Goal: Task Accomplishment & Management: Manage account settings

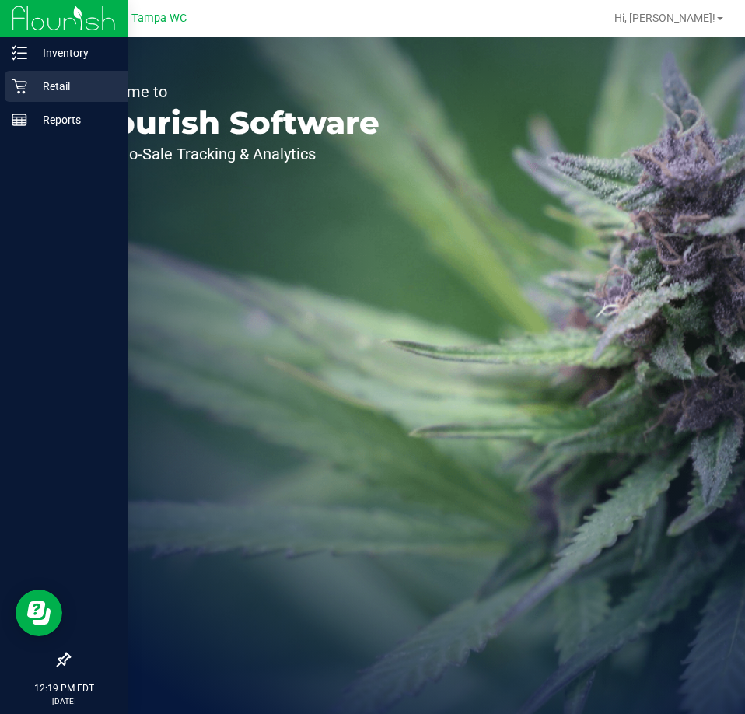
click at [18, 85] on icon at bounding box center [20, 87] width 16 height 16
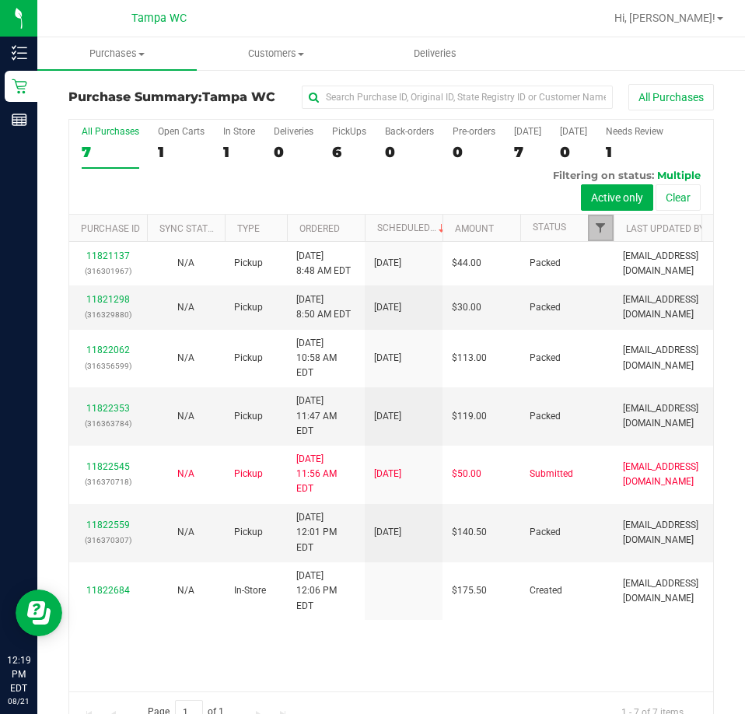
click at [607, 225] on span "Filter" at bounding box center [601, 228] width 12 height 12
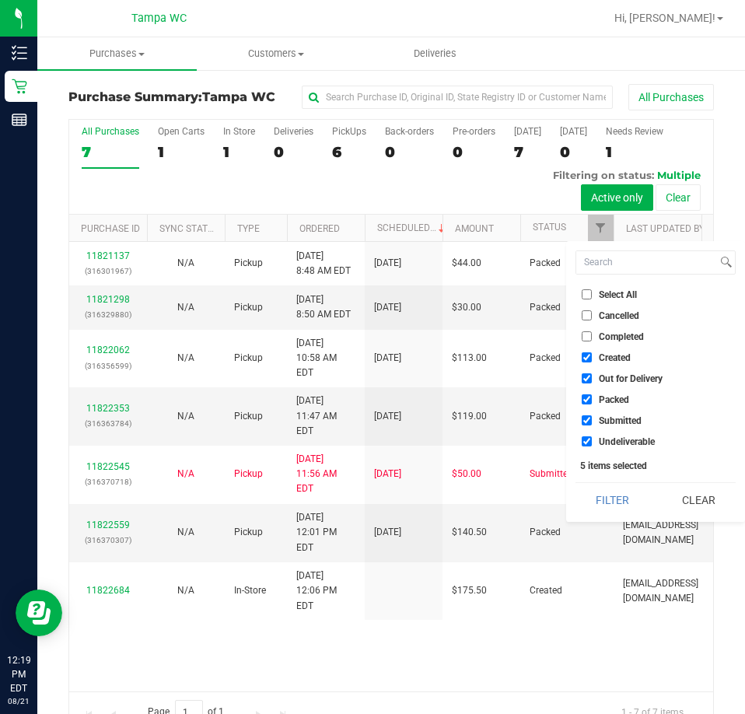
click at [585, 441] on input "Undeliverable" at bounding box center [587, 442] width 10 height 10
checkbox input "false"
click at [587, 373] on li "Out for Delivery" at bounding box center [656, 378] width 160 height 16
click at [588, 359] on input "Created" at bounding box center [587, 358] width 10 height 10
checkbox input "false"
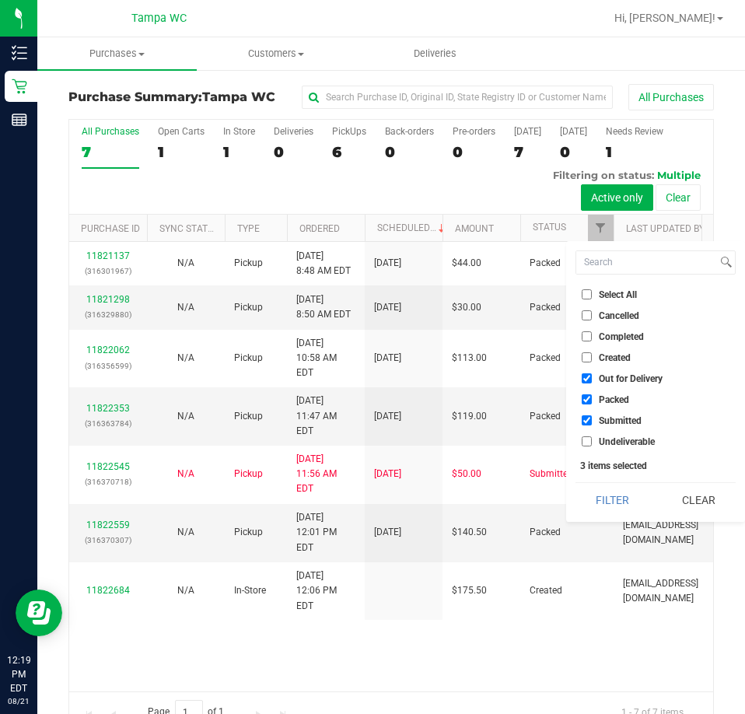
click at [591, 379] on input "Out for Delivery" at bounding box center [587, 379] width 10 height 10
checkbox input "false"
click at [619, 493] on button "Filter" at bounding box center [613, 500] width 75 height 34
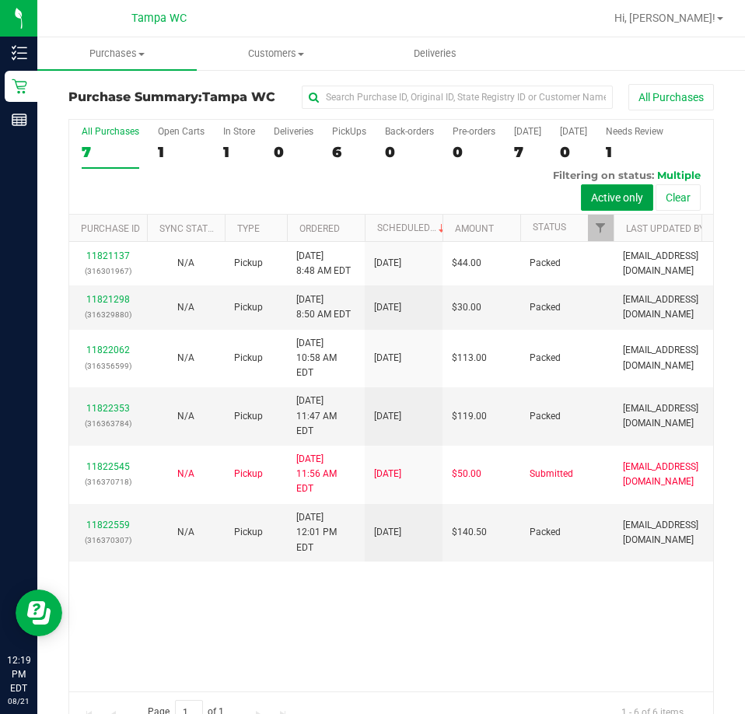
click at [602, 199] on button "Active only" at bounding box center [617, 197] width 72 height 26
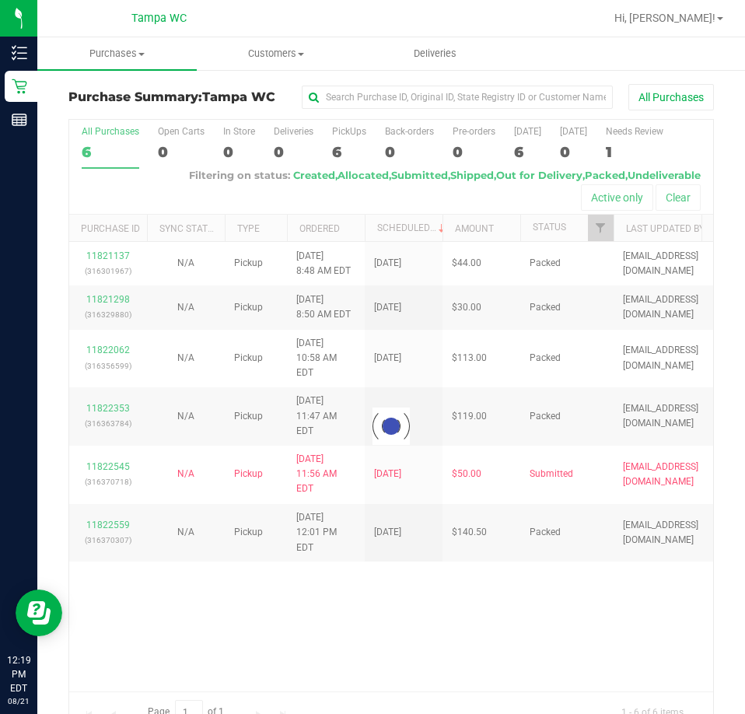
checkbox input "true"
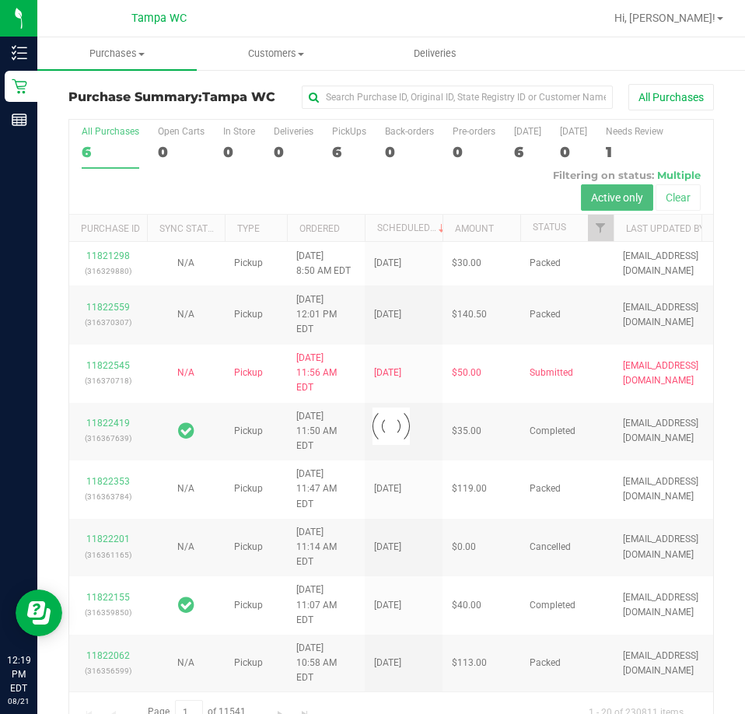
checkbox input "true"
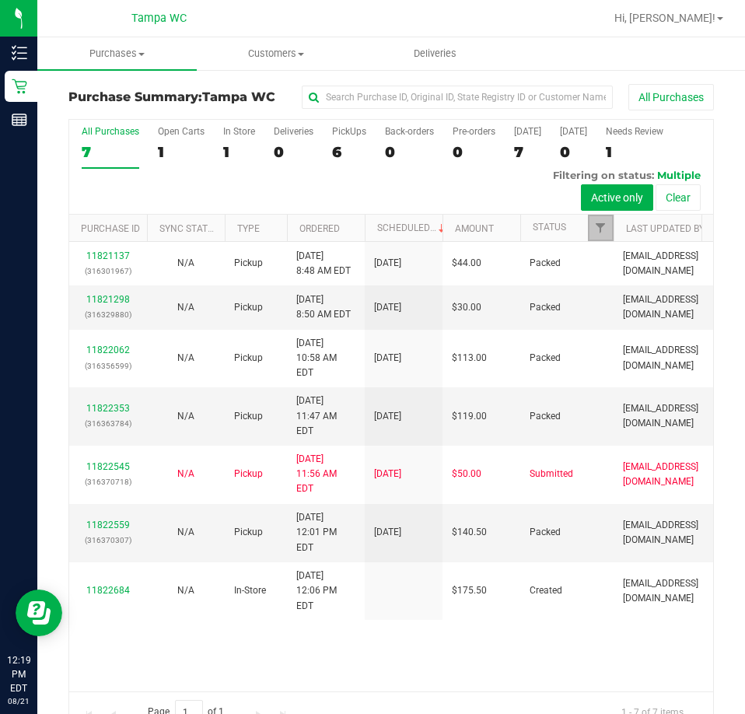
click at [600, 219] on link "Filter" at bounding box center [601, 228] width 26 height 26
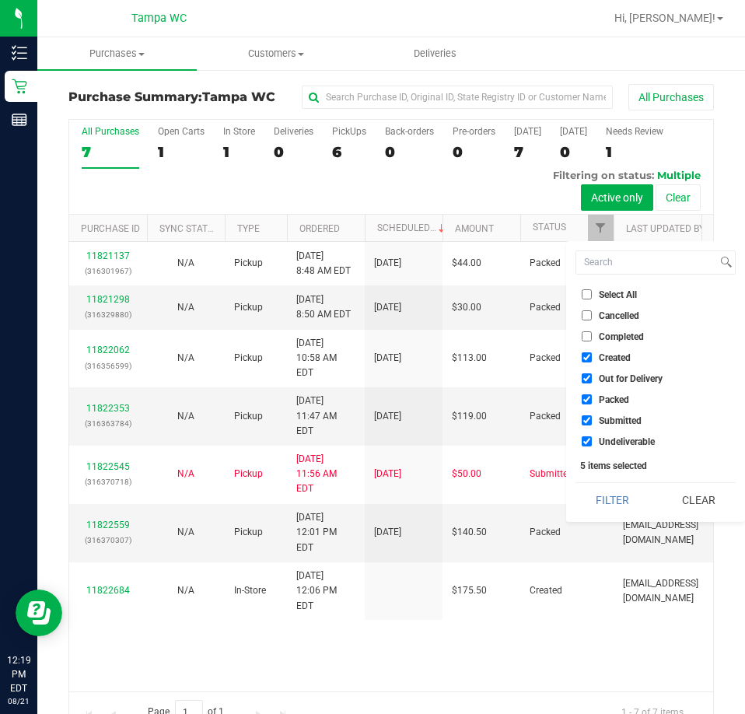
click at [584, 440] on input "Undeliverable" at bounding box center [587, 442] width 10 height 10
checkbox input "false"
click at [585, 370] on ul "Select All Cancelled Completed Created Out for Delivery Packed Submitted Undeli…" at bounding box center [656, 367] width 160 height 163
click at [591, 348] on ul "Select All Cancelled Completed Created Out for Delivery Packed Submitted Undeli…" at bounding box center [656, 367] width 160 height 163
click at [590, 353] on input "Created" at bounding box center [587, 358] width 10 height 10
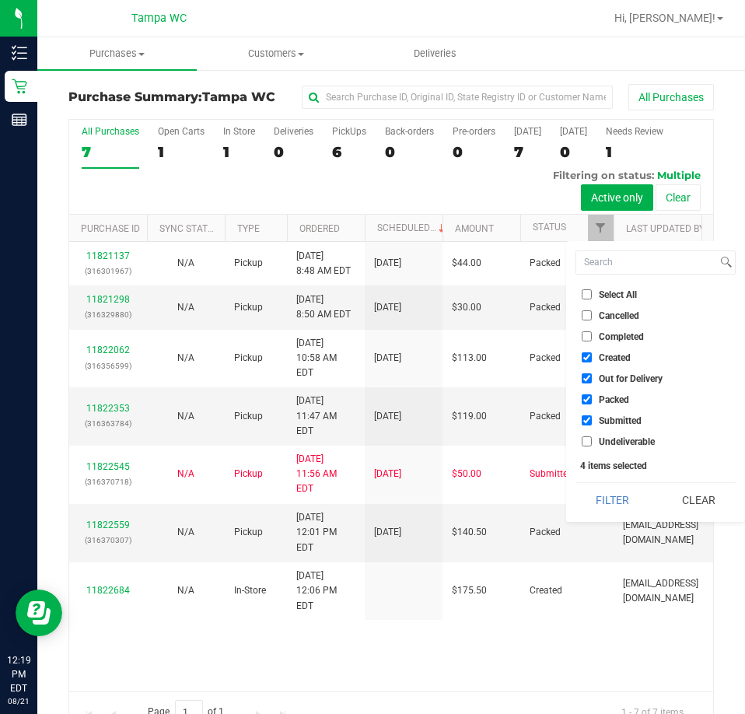
checkbox input "false"
click at [584, 376] on input "Out for Delivery" at bounding box center [587, 379] width 10 height 10
checkbox input "false"
click at [617, 503] on button "Filter" at bounding box center [613, 500] width 75 height 34
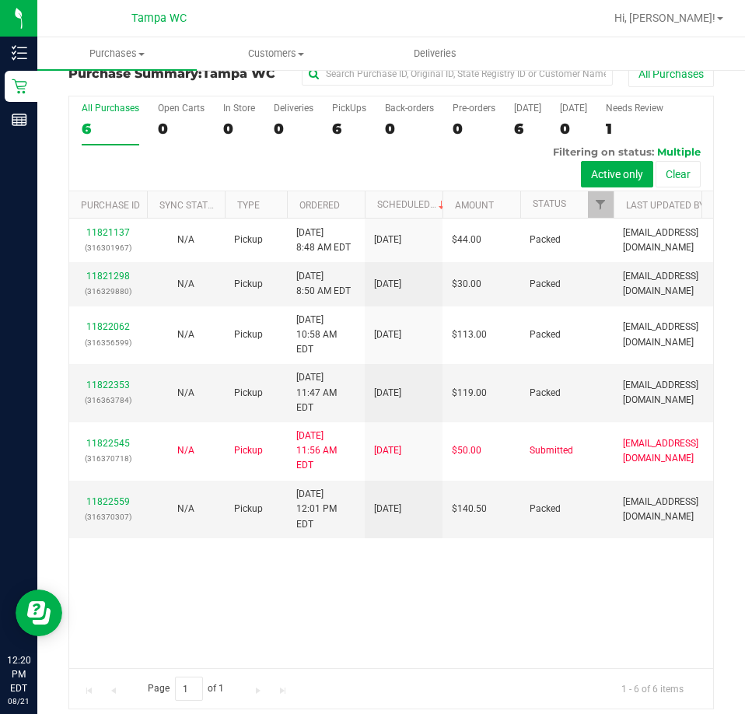
scroll to position [34, 0]
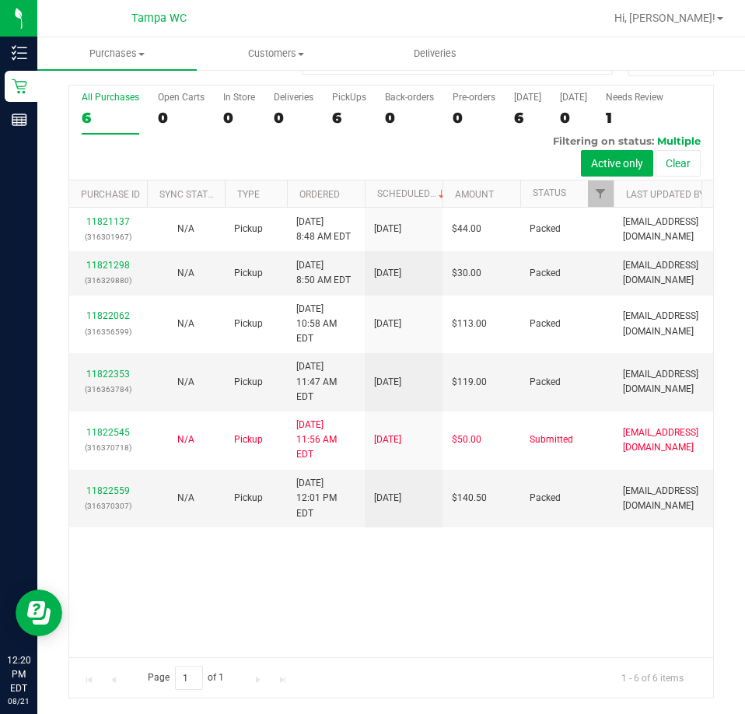
click at [454, 506] on div "11821137 (316301967) N/A Pickup [DATE] 8:48 AM EDT 8/21/2025 $44.00 Packed [EMA…" at bounding box center [391, 433] width 644 height 450
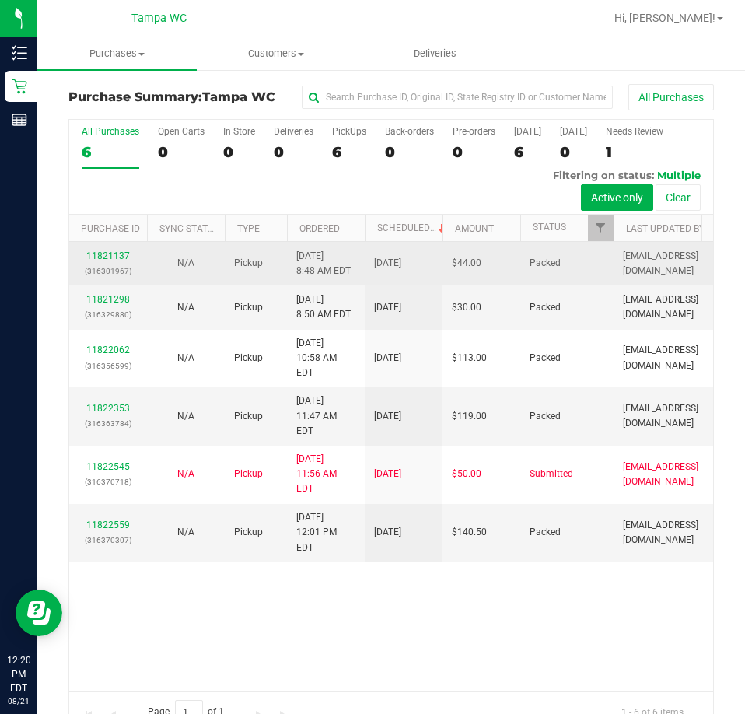
click at [114, 257] on link "11821137" at bounding box center [108, 256] width 44 height 11
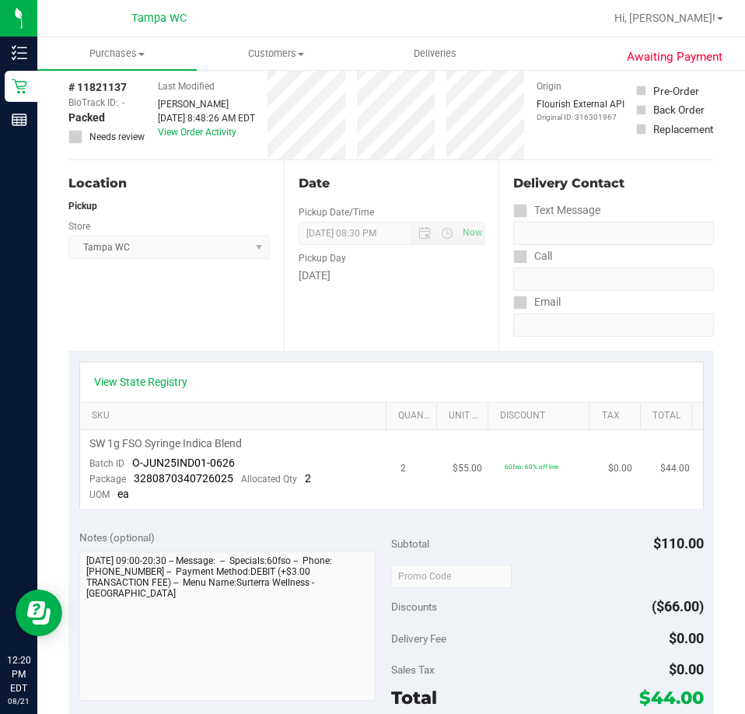
scroll to position [156, 0]
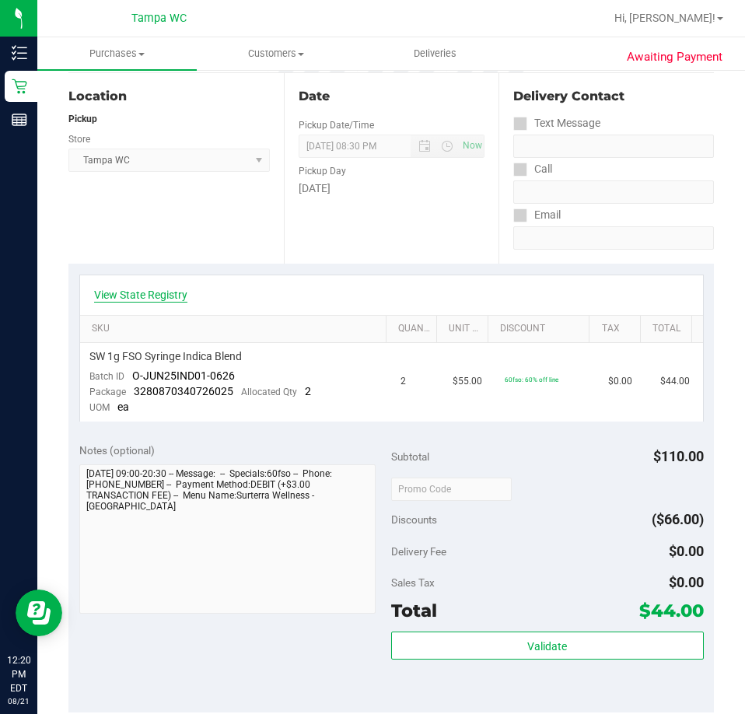
click at [156, 299] on link "View State Registry" at bounding box center [140, 295] width 93 height 16
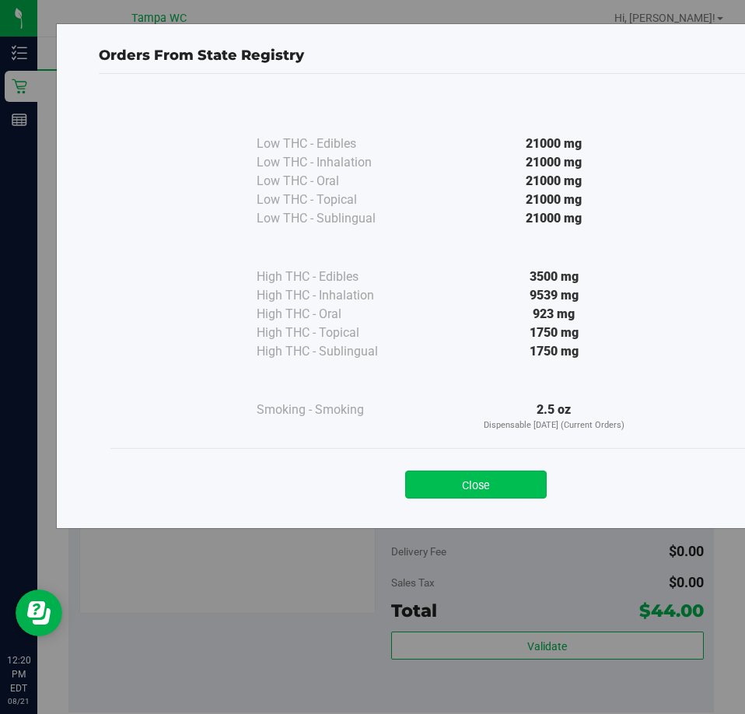
click at [441, 476] on button "Close" at bounding box center [476, 485] width 142 height 28
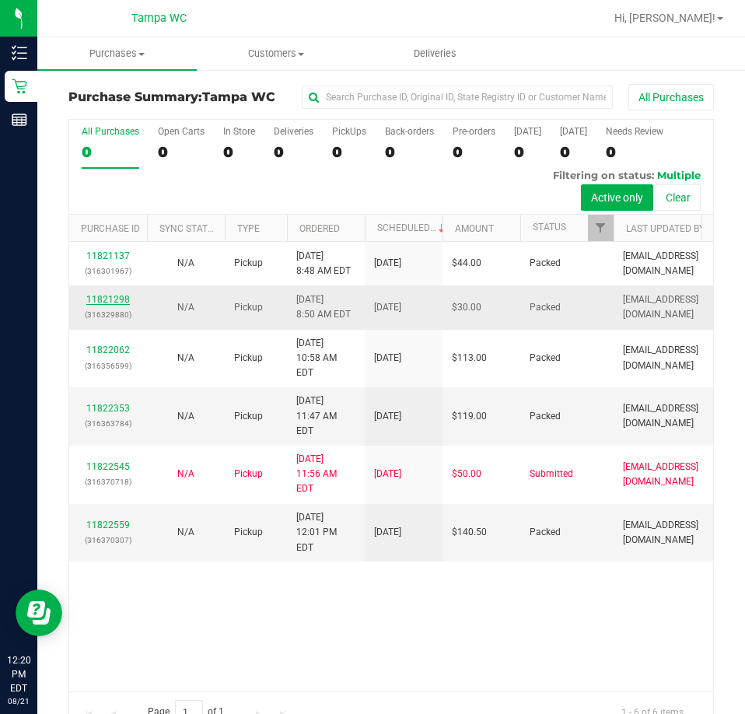
click at [115, 294] on link "11821298" at bounding box center [108, 299] width 44 height 11
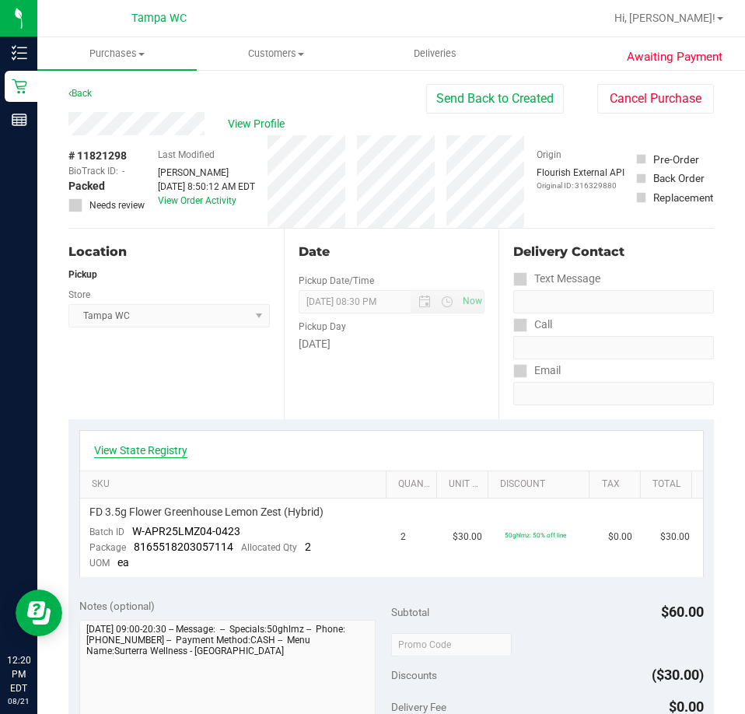
click at [132, 457] on link "View State Registry" at bounding box center [140, 451] width 93 height 16
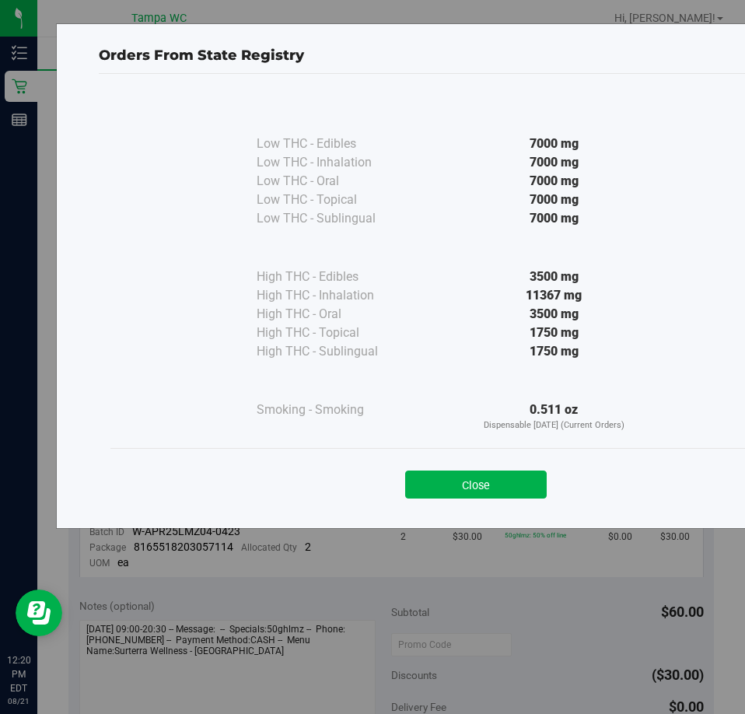
click at [500, 459] on div "Close" at bounding box center [475, 479] width 731 height 63
click at [500, 477] on button "Close" at bounding box center [476, 485] width 142 height 28
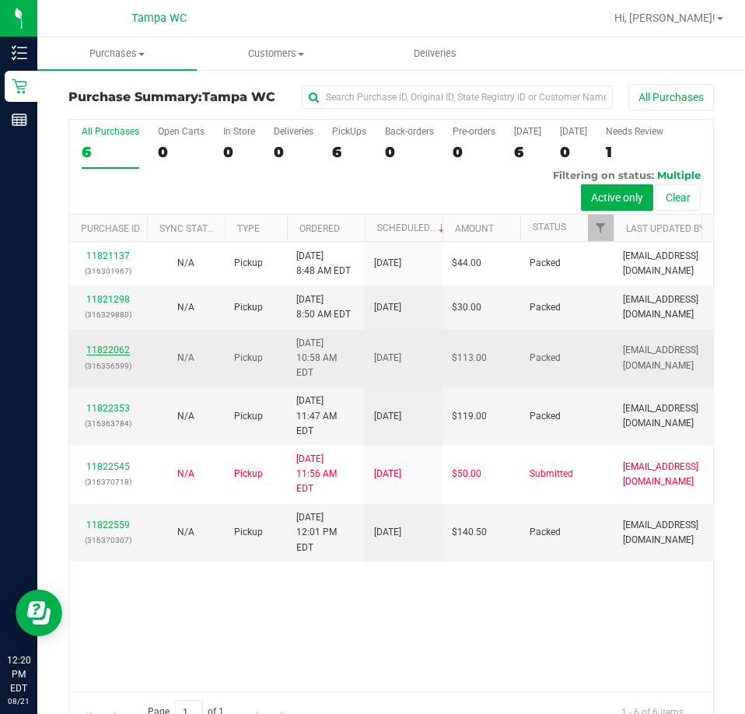
click at [114, 345] on link "11822062" at bounding box center [108, 350] width 44 height 11
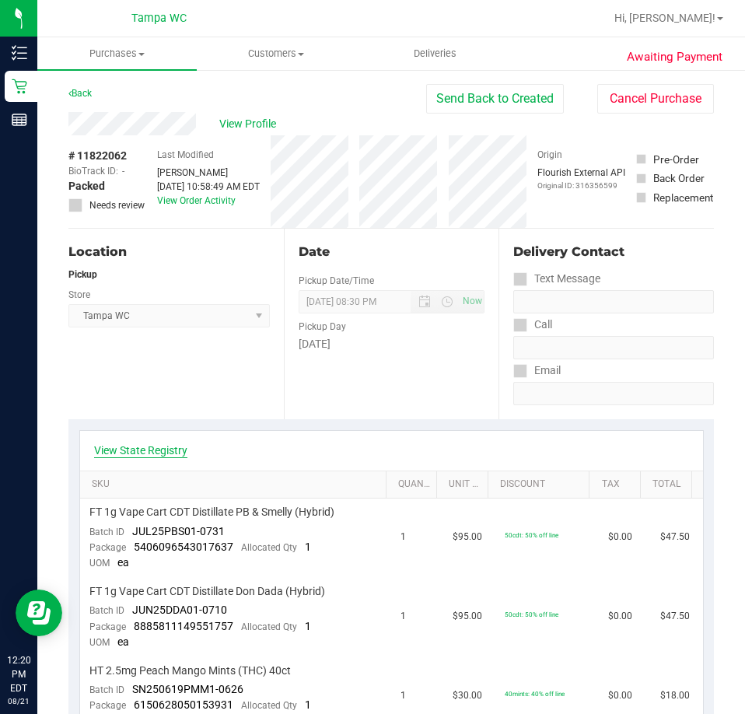
click at [130, 450] on link "View State Registry" at bounding box center [140, 451] width 93 height 16
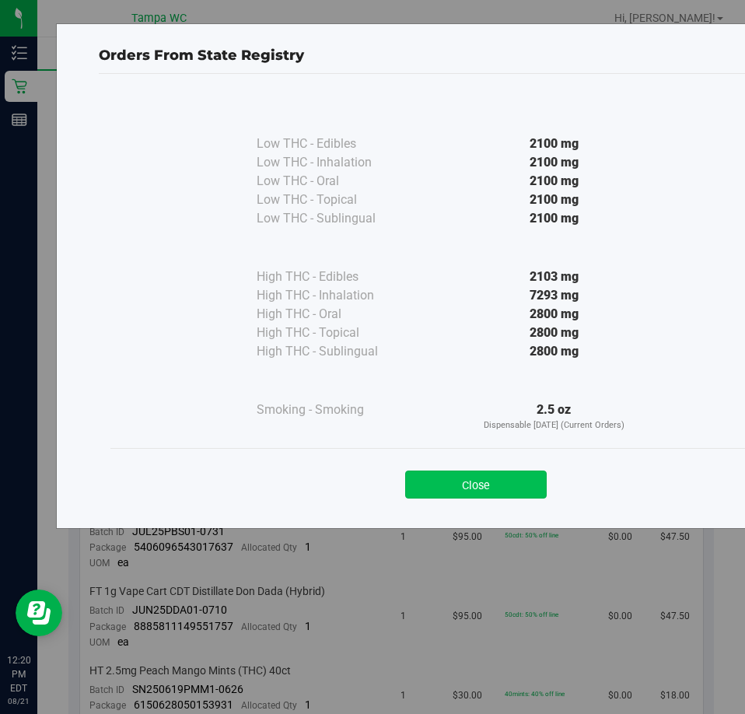
click at [476, 489] on button "Close" at bounding box center [476, 485] width 142 height 28
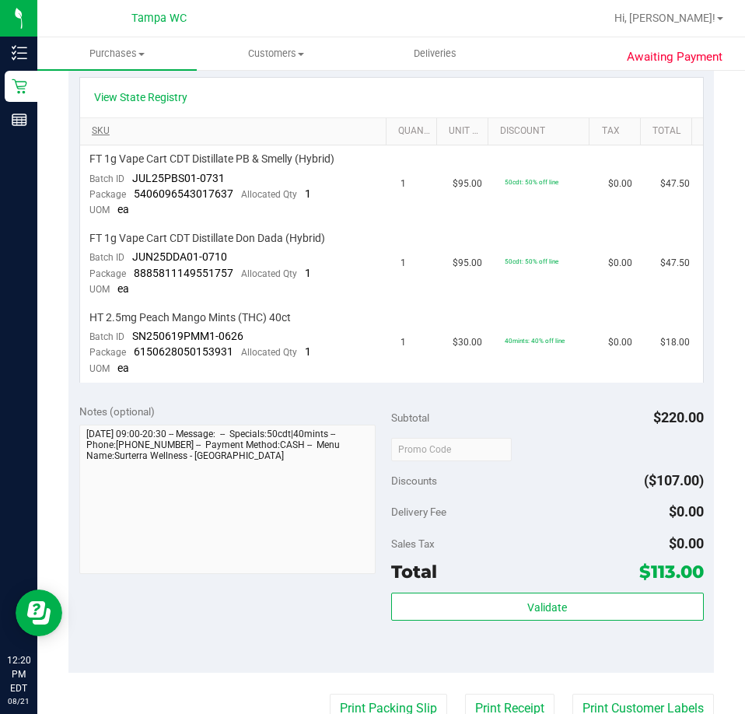
scroll to position [389, 0]
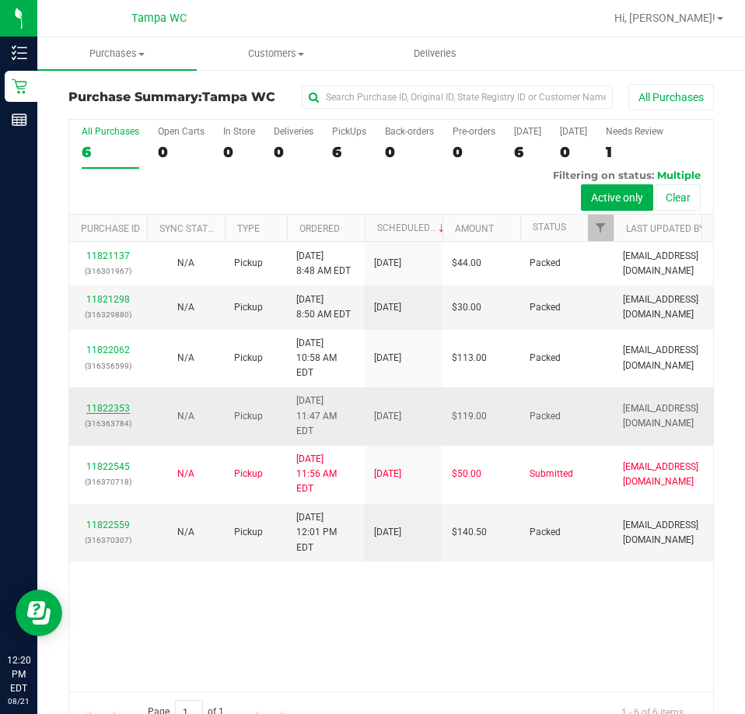
click at [123, 403] on link "11822353" at bounding box center [108, 408] width 44 height 11
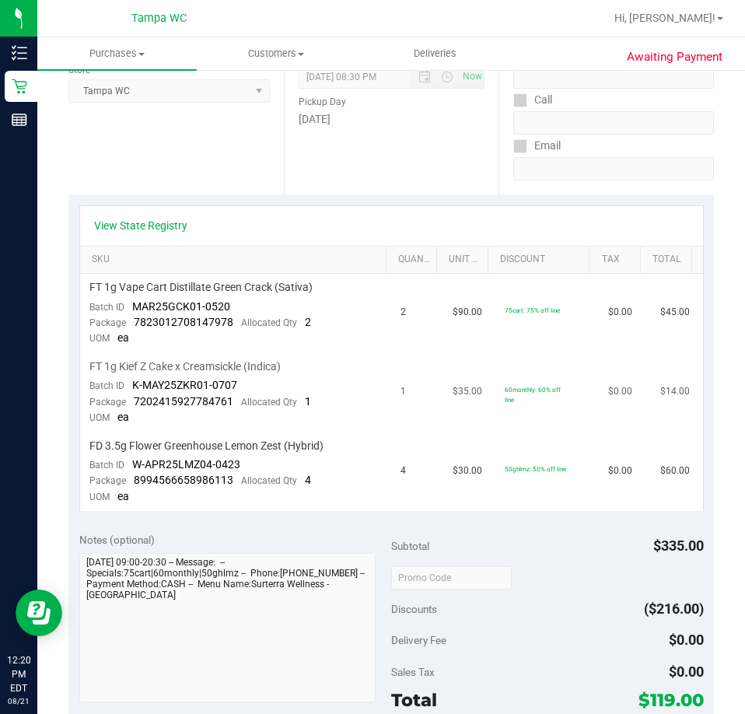
scroll to position [233, 0]
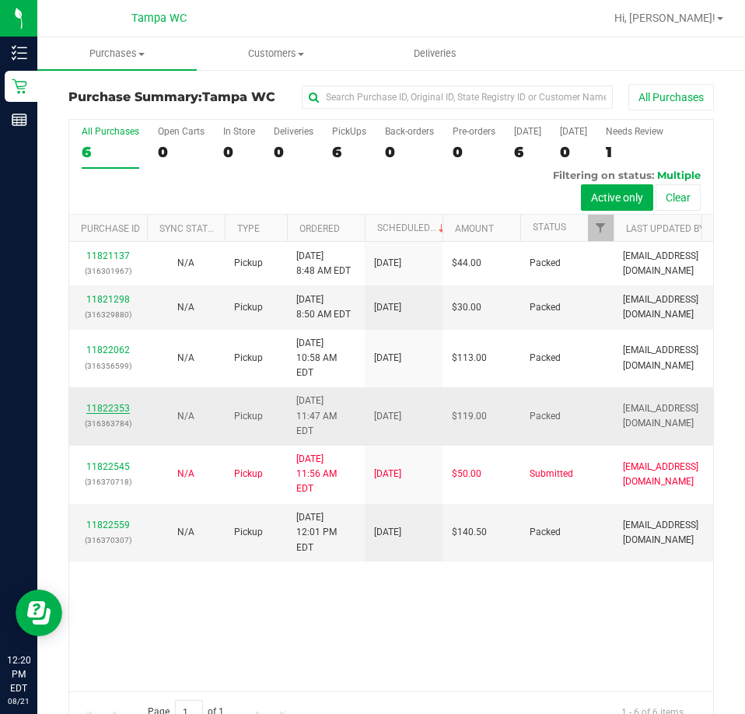
click at [121, 403] on link "11822353" at bounding box center [108, 408] width 44 height 11
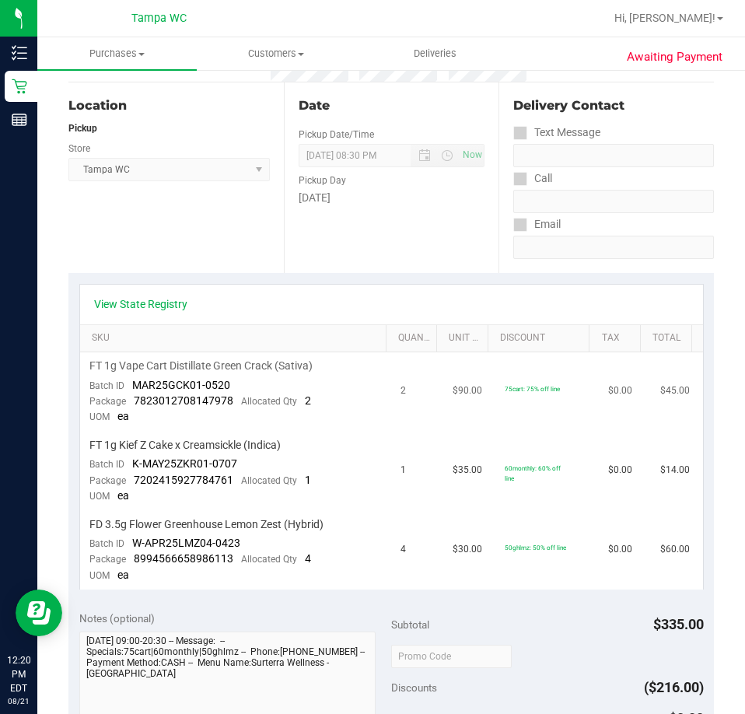
scroll to position [156, 0]
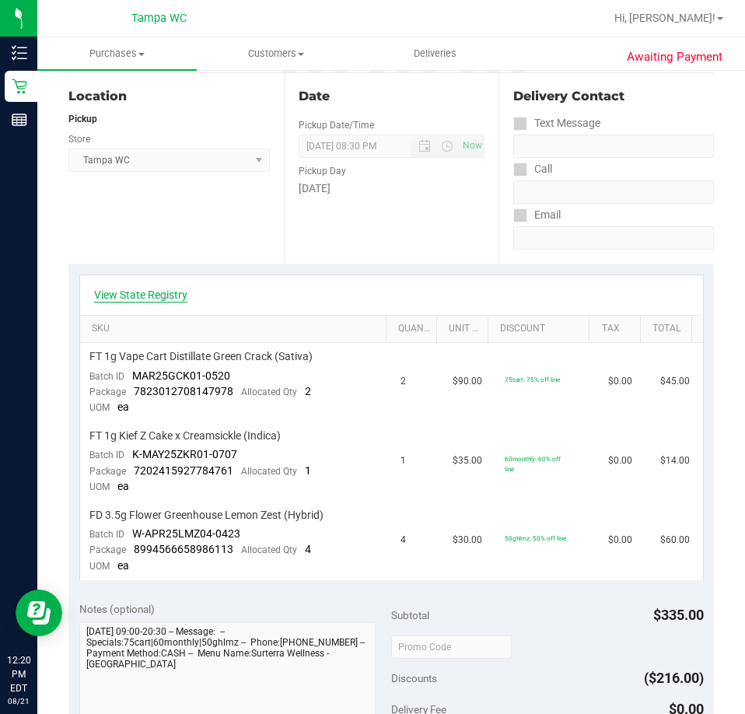
click at [165, 296] on link "View State Registry" at bounding box center [140, 295] width 93 height 16
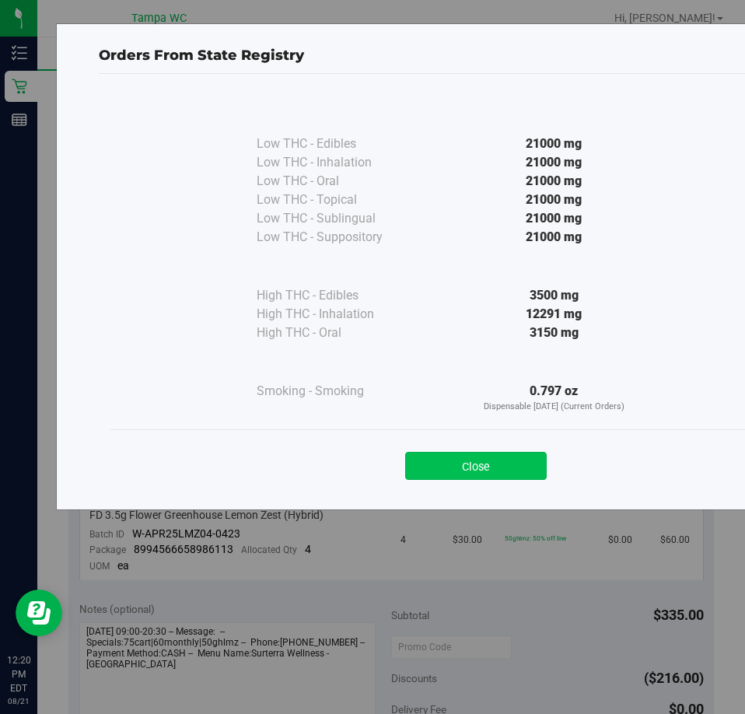
click at [456, 469] on button "Close" at bounding box center [476, 466] width 142 height 28
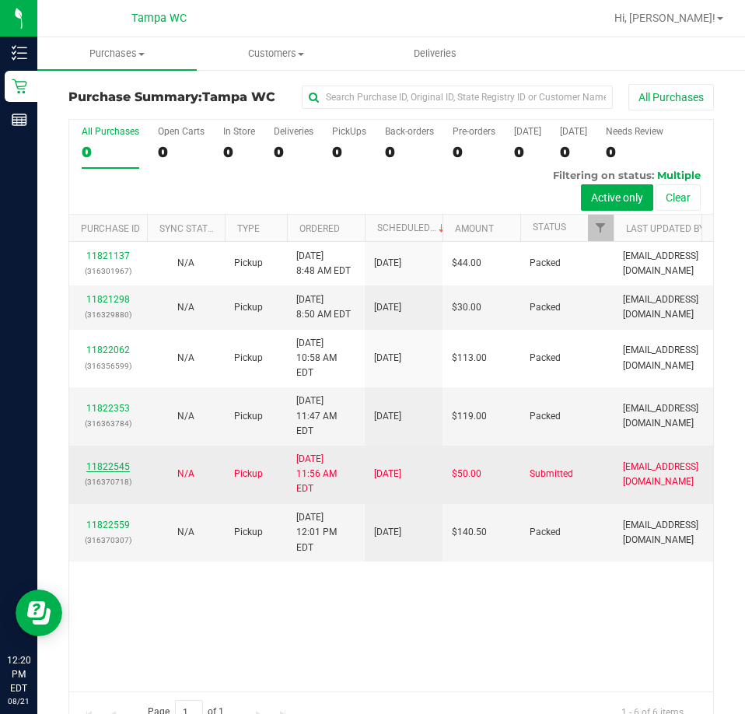
click at [110, 461] on link "11822545" at bounding box center [108, 466] width 44 height 11
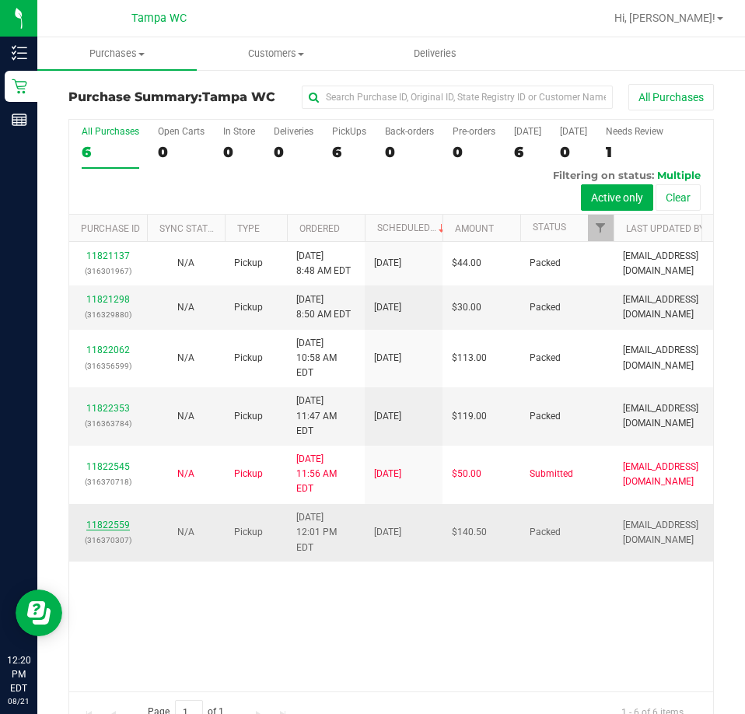
click at [111, 520] on link "11822559" at bounding box center [108, 525] width 44 height 11
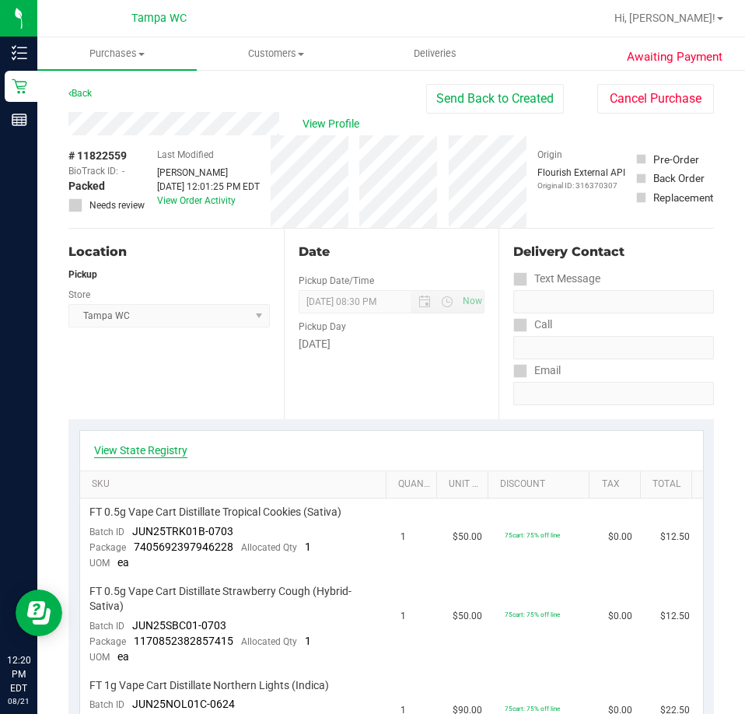
click at [148, 453] on link "View State Registry" at bounding box center [140, 451] width 93 height 16
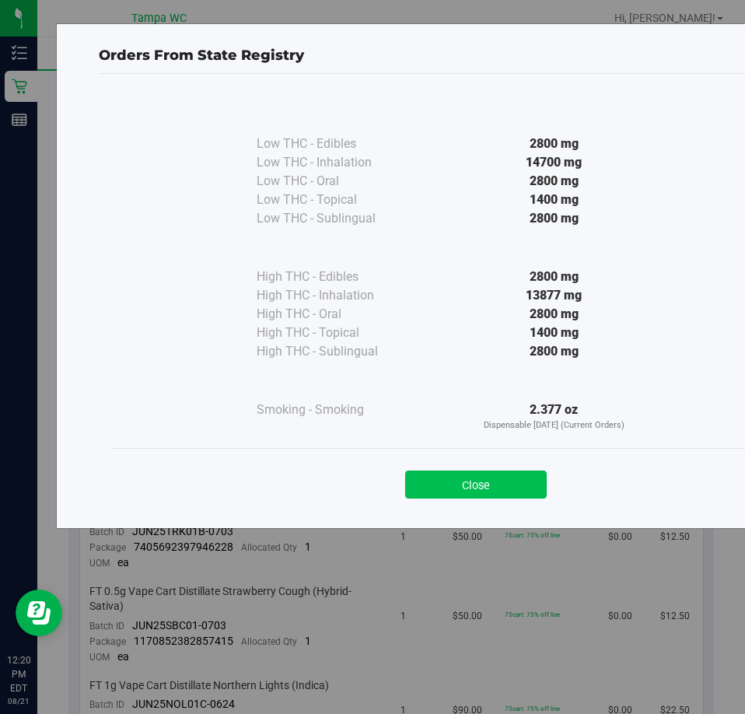
click at [494, 484] on button "Close" at bounding box center [476, 485] width 142 height 28
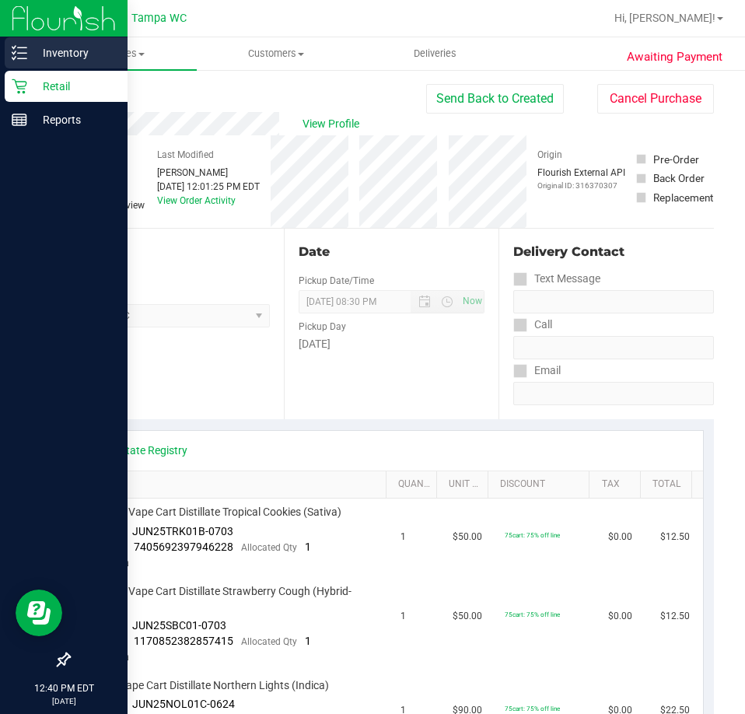
click at [34, 64] on div "Inventory" at bounding box center [66, 52] width 123 height 31
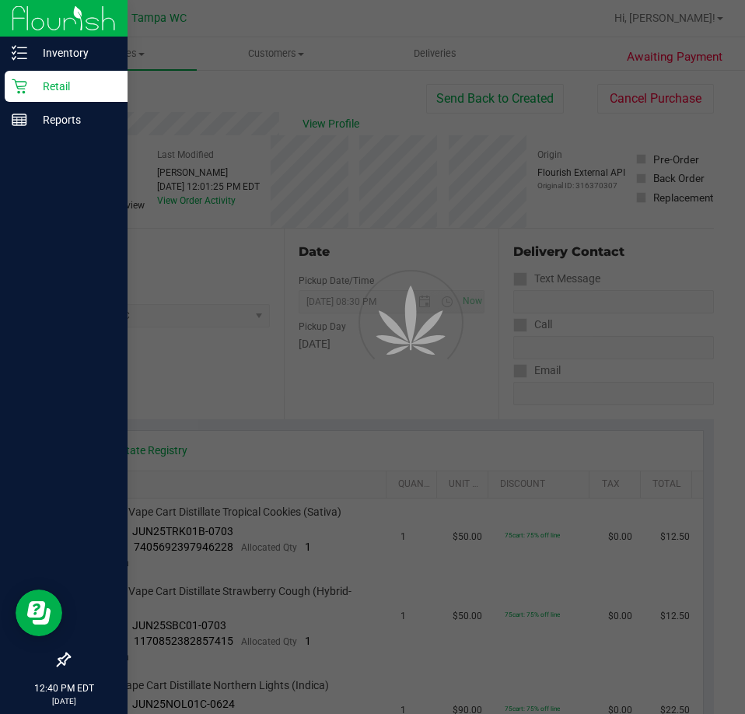
click at [68, 91] on p "Retail" at bounding box center [73, 86] width 93 height 19
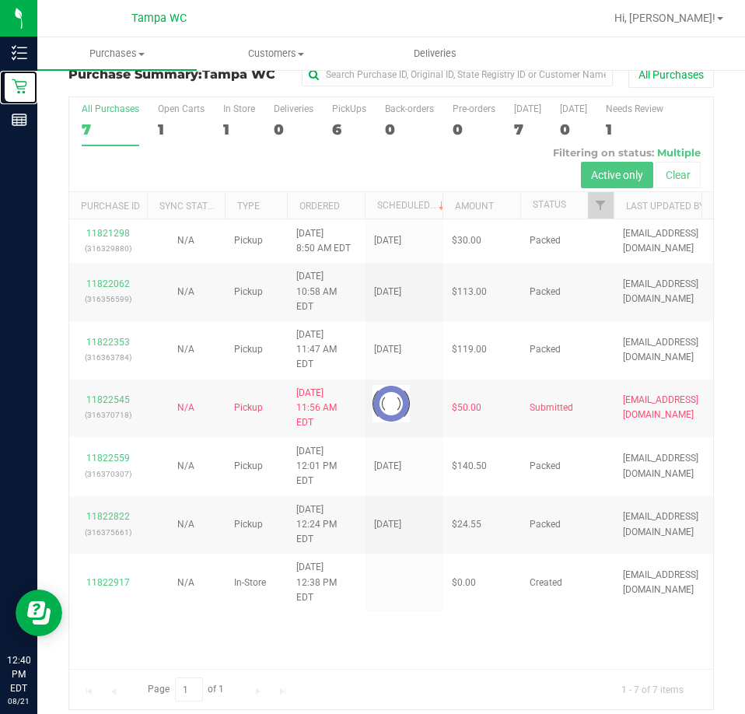
scroll to position [34, 0]
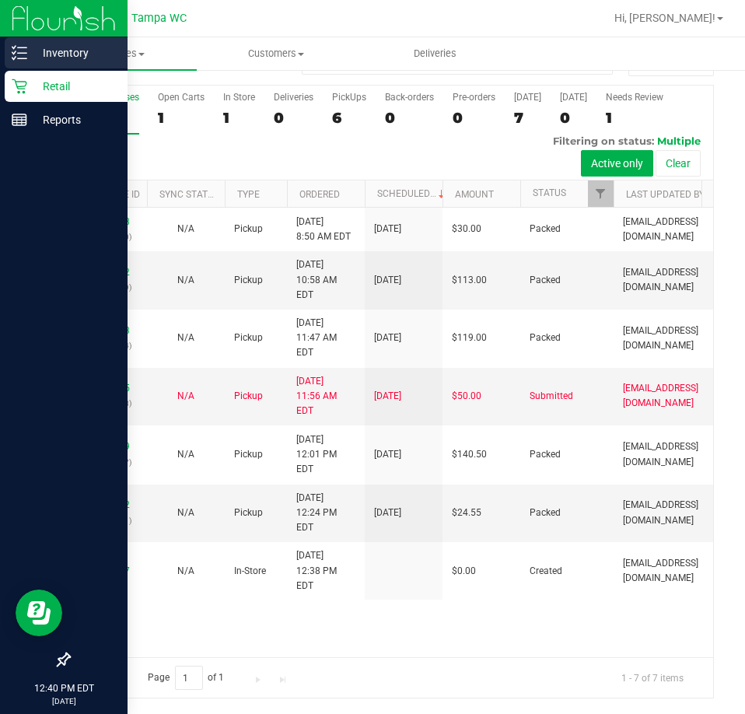
drag, startPoint x: 4, startPoint y: 54, endPoint x: 23, endPoint y: 52, distance: 18.7
click at [5, 54] on link "Inventory" at bounding box center [64, 53] width 128 height 33
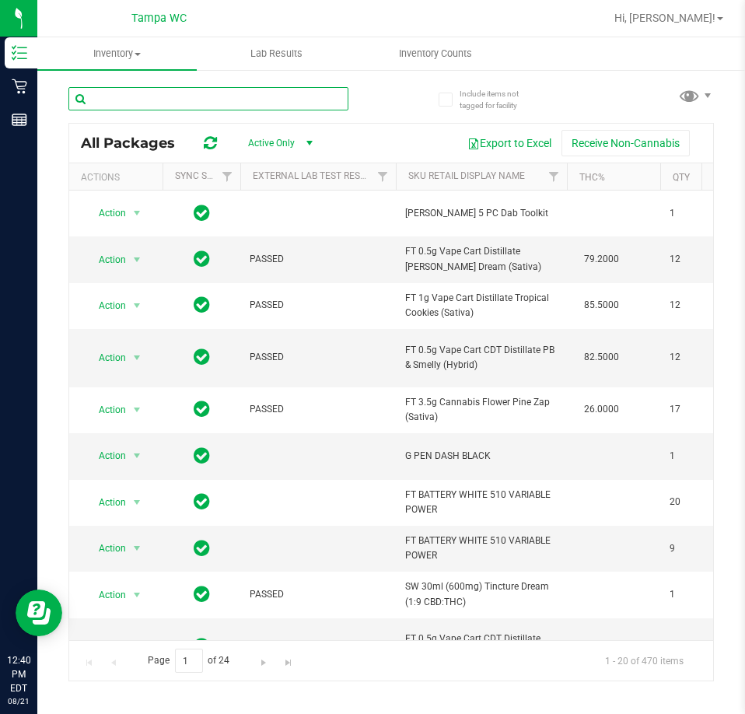
click at [282, 93] on input "text" at bounding box center [208, 98] width 280 height 23
type input "fso"
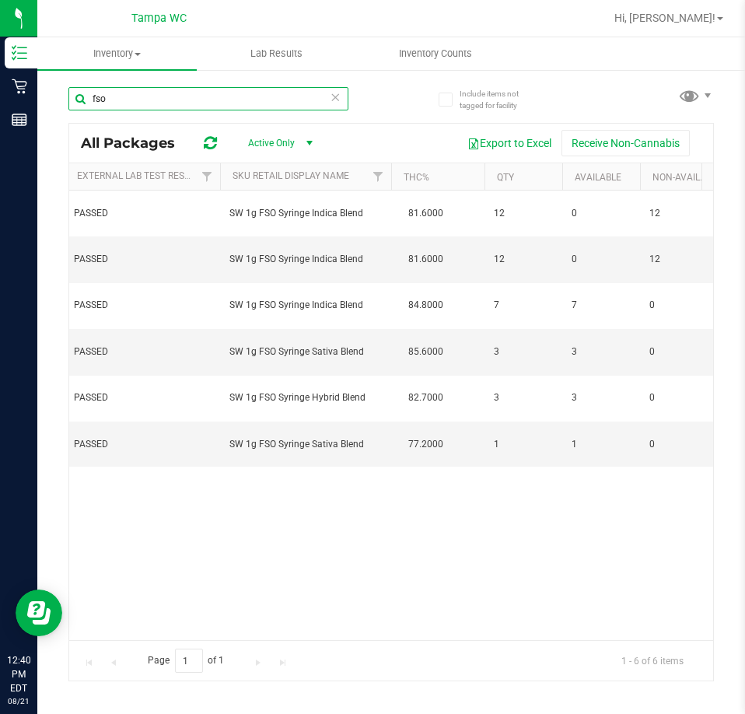
scroll to position [0, 101]
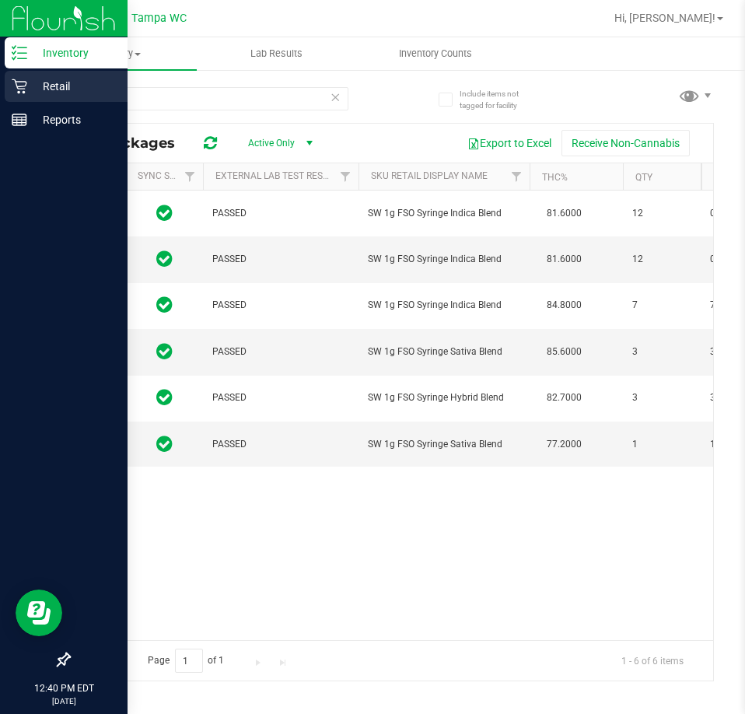
click at [14, 95] on div "Retail" at bounding box center [66, 86] width 123 height 31
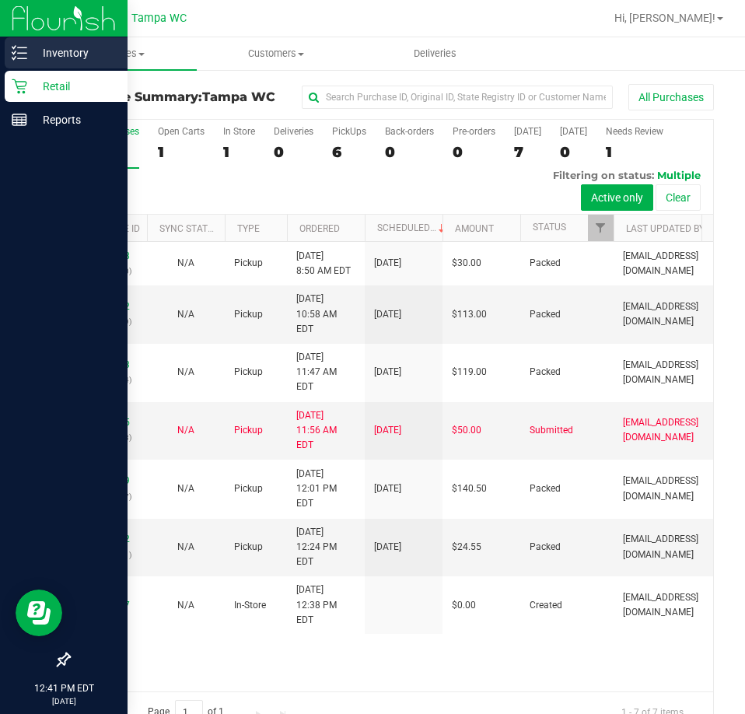
click at [20, 62] on div "Inventory" at bounding box center [66, 52] width 123 height 31
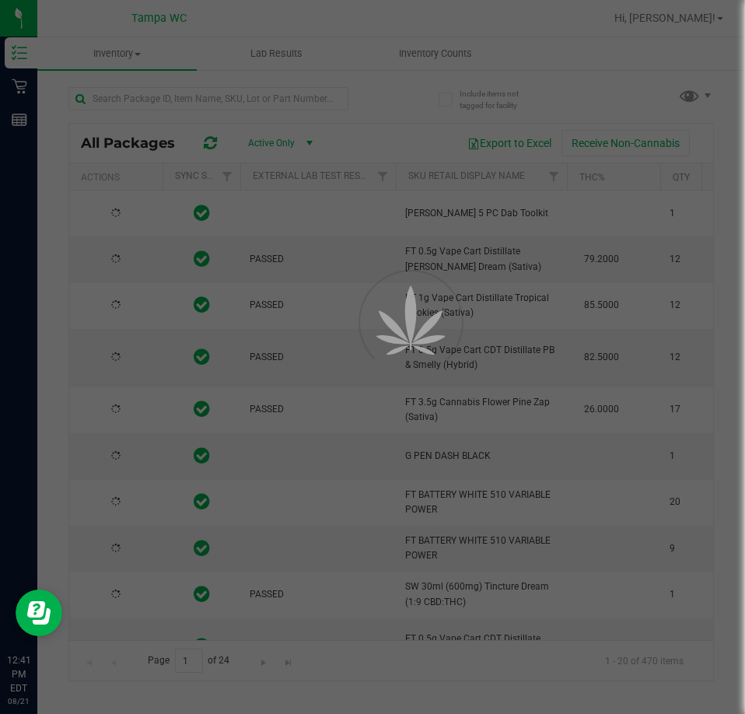
click at [324, 96] on div at bounding box center [372, 357] width 745 height 714
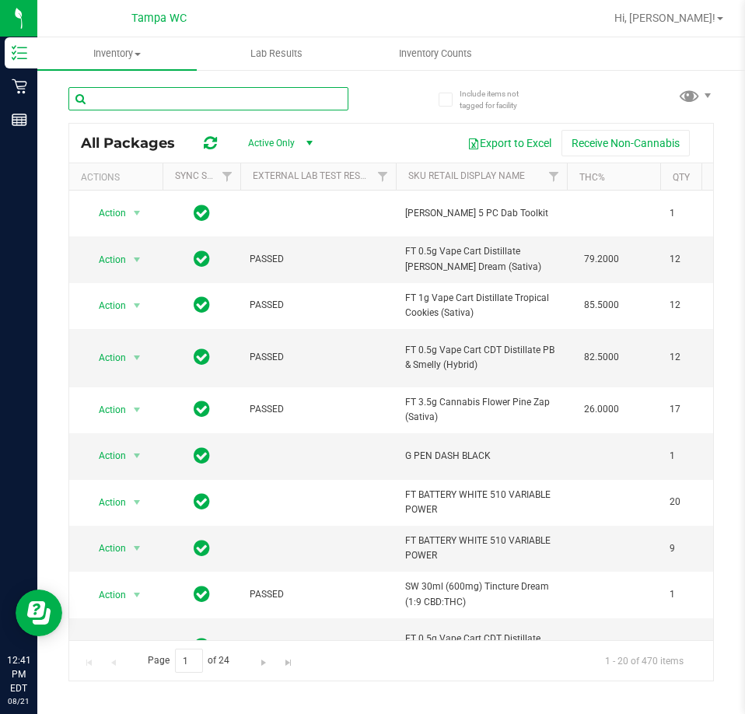
click at [324, 96] on input "text" at bounding box center [208, 98] width 280 height 23
type input "fso"
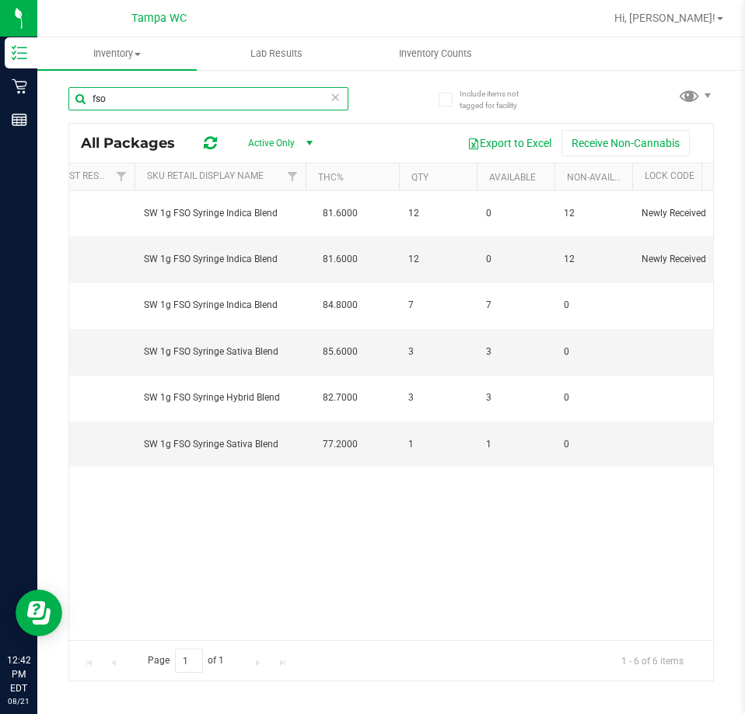
scroll to position [0, 123]
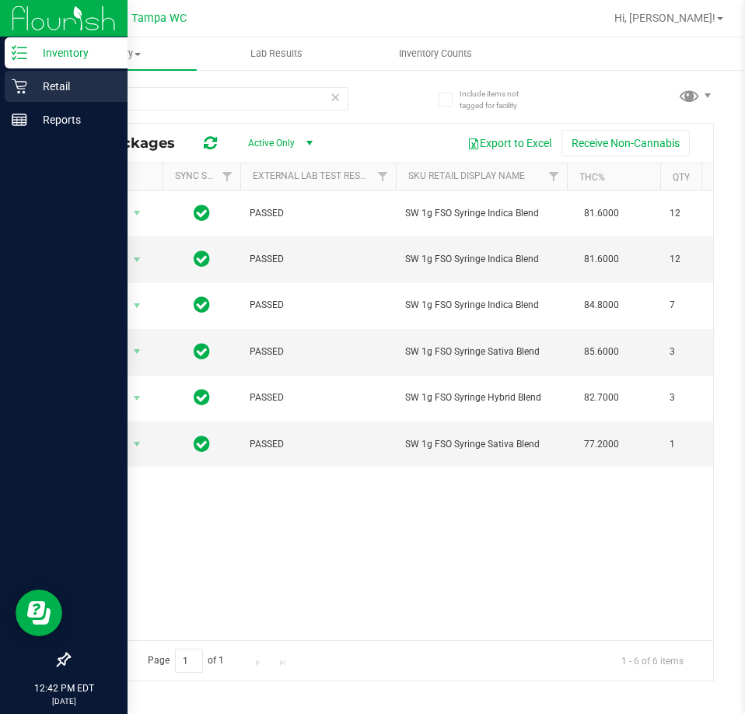
click at [32, 74] on div "Retail" at bounding box center [66, 86] width 123 height 31
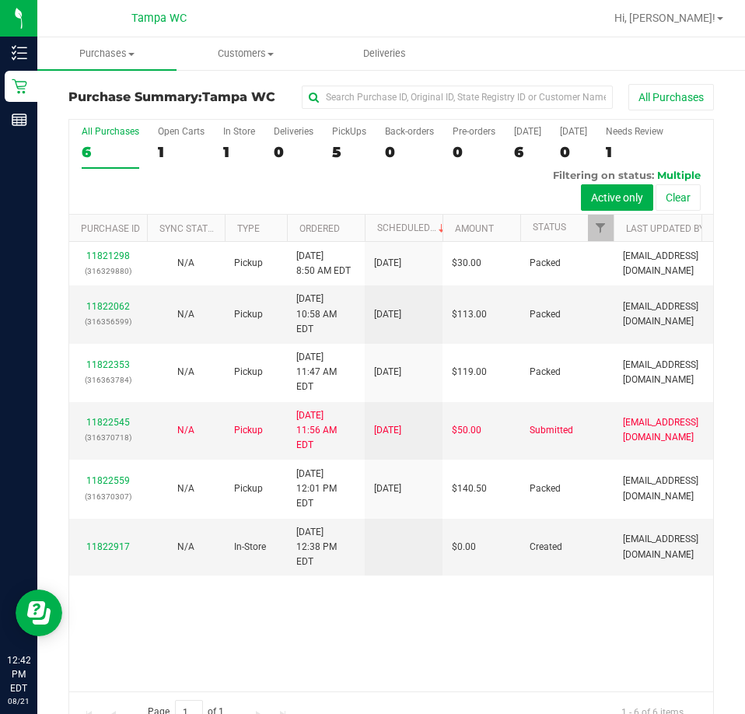
click at [523, 540] on div "11821298 (316329880) N/A Pickup [DATE] 8:50 AM EDT 8/21/2025 $30.00 Packed [EMA…" at bounding box center [391, 467] width 644 height 450
click at [557, 519] on td "Created" at bounding box center [567, 548] width 93 height 58
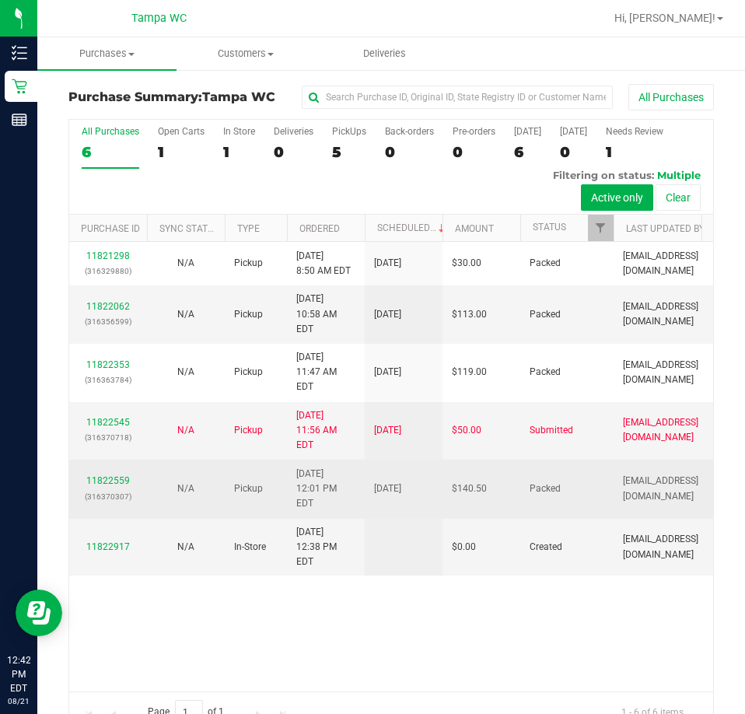
click at [565, 460] on td "Packed" at bounding box center [567, 489] width 93 height 59
drag, startPoint x: 565, startPoint y: 447, endPoint x: 84, endPoint y: 435, distance: 481.0
click at [84, 460] on tr "11822559 (316370307) N/A Pickup [DATE] 12:01 PM EDT 8/21/2025 $140.50 Packed [E…" at bounding box center [419, 489] width 700 height 59
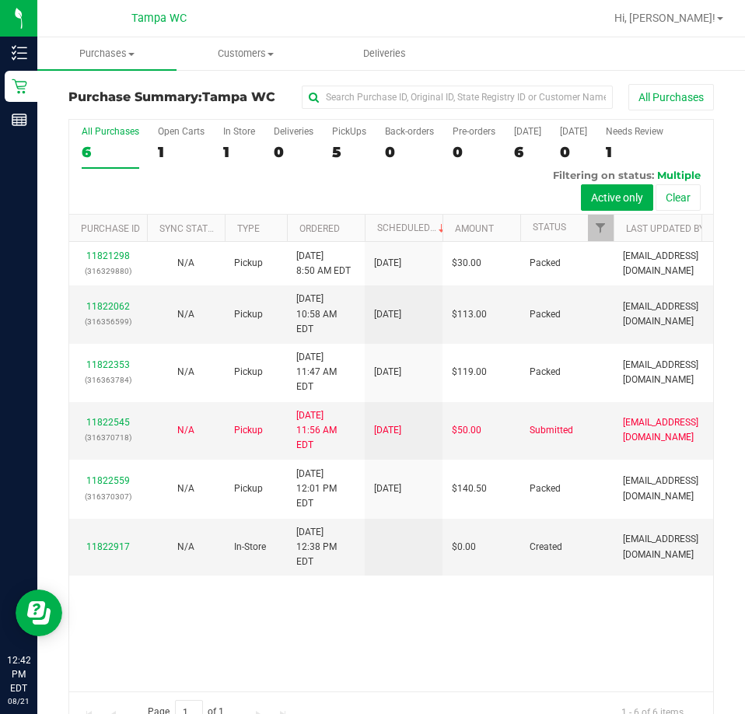
click at [513, 600] on div "11821298 (316329880) N/A Pickup [DATE] 8:50 AM EDT 8/21/2025 $30.00 Packed [EMA…" at bounding box center [391, 467] width 644 height 450
click at [170, 588] on div "11821298 (316329880) N/A Pickup [DATE] 8:50 AM EDT 8/21/2025 $30.00 Packed [EMA…" at bounding box center [391, 467] width 644 height 450
click at [536, 519] on td "Created" at bounding box center [567, 548] width 93 height 58
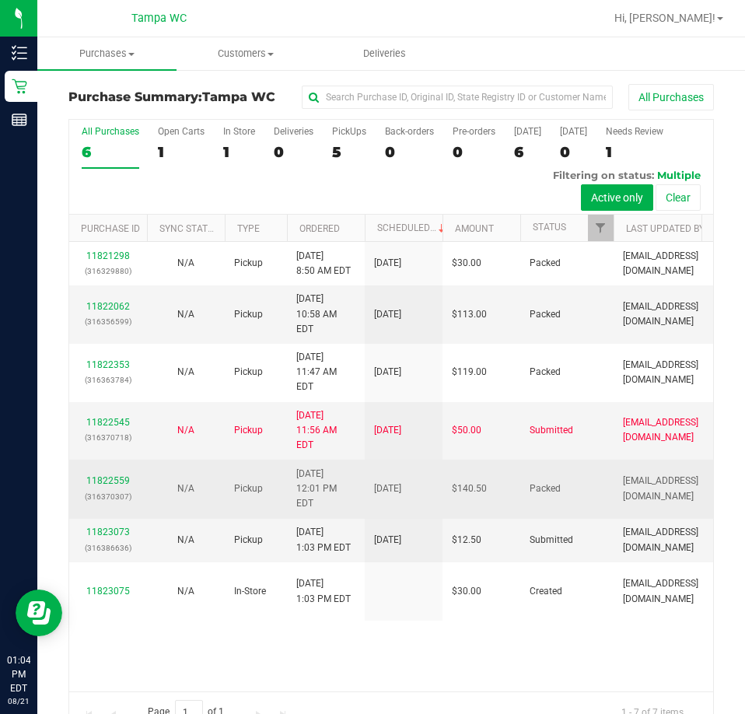
click at [280, 465] on td "Pickup" at bounding box center [256, 489] width 62 height 59
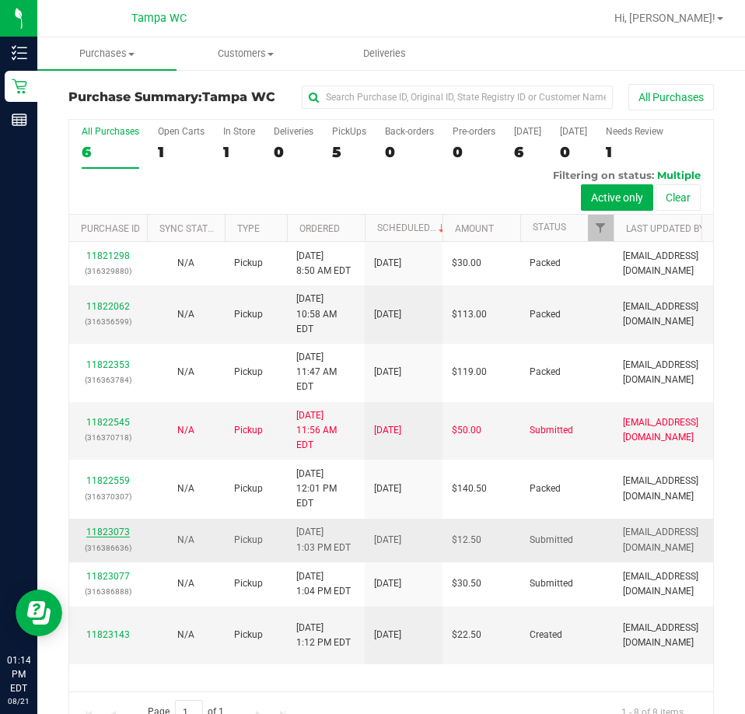
click at [114, 527] on link "11823073" at bounding box center [108, 532] width 44 height 11
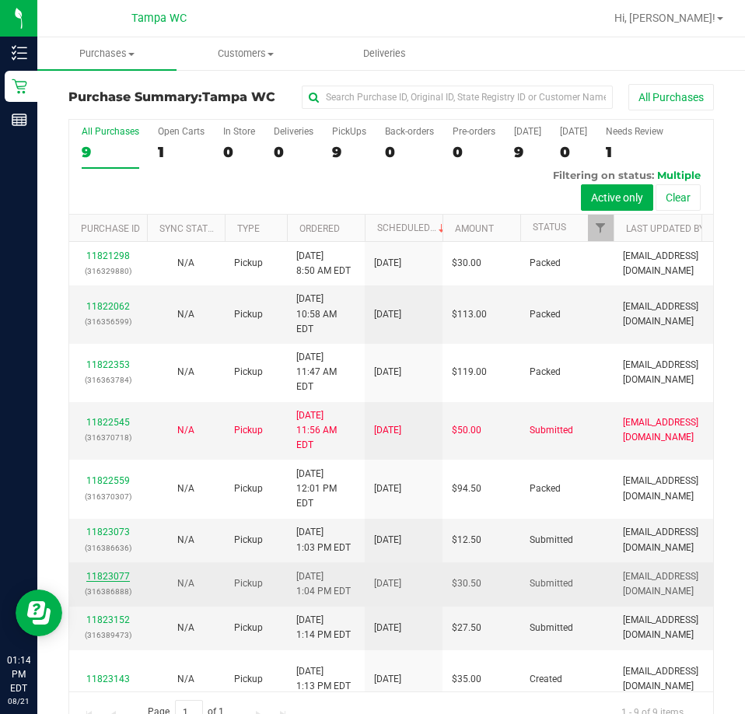
click at [106, 571] on link "11823077" at bounding box center [108, 576] width 44 height 11
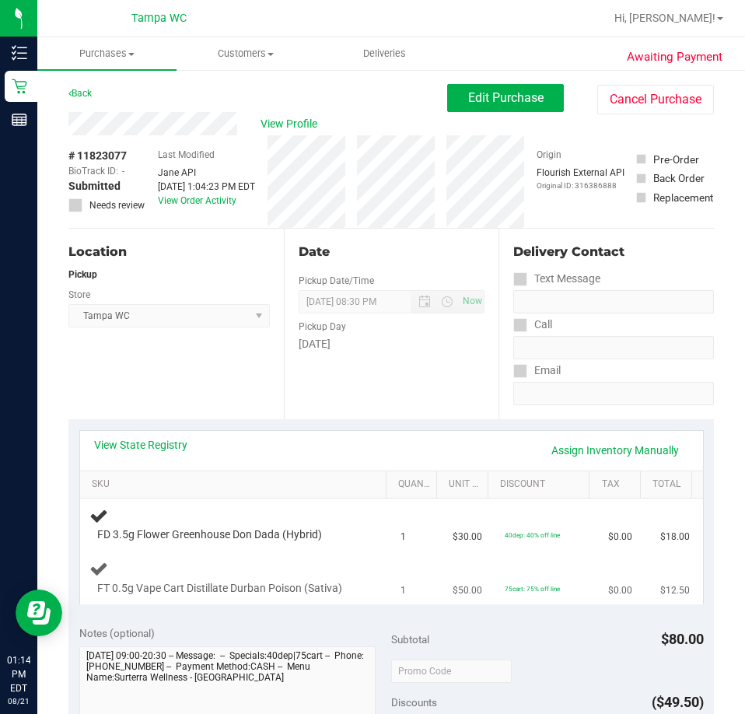
click at [391, 596] on td "1" at bounding box center [417, 578] width 52 height 52
click at [324, 520] on div "FD 3.5g Flower Greenhouse Don Dada (Hybrid)" at bounding box center [235, 525] width 293 height 37
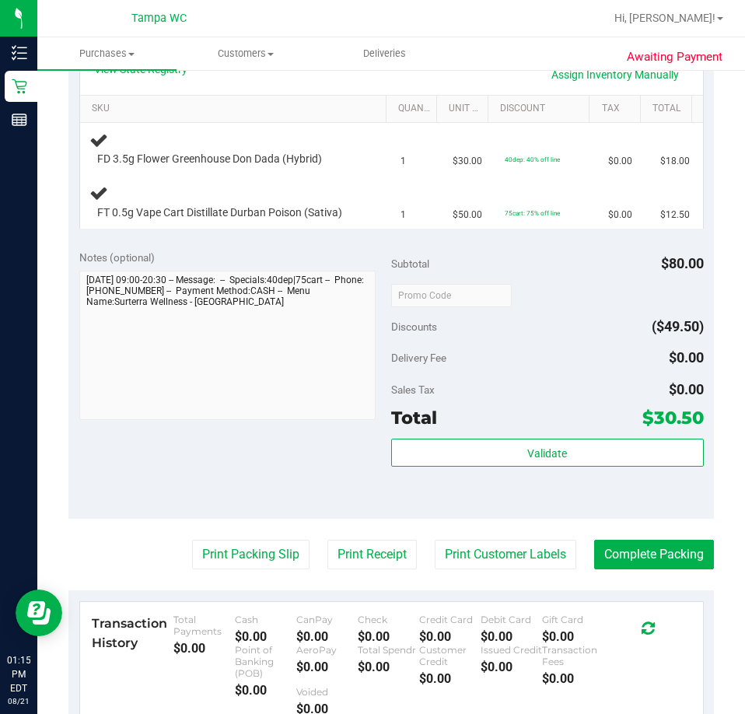
scroll to position [389, 0]
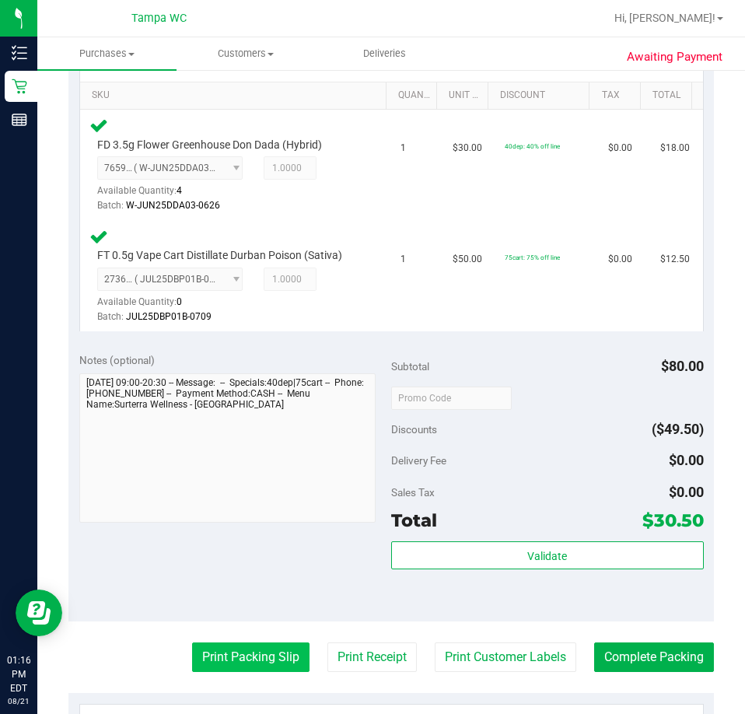
click at [244, 667] on button "Print Packing Slip" at bounding box center [251, 658] width 118 height 30
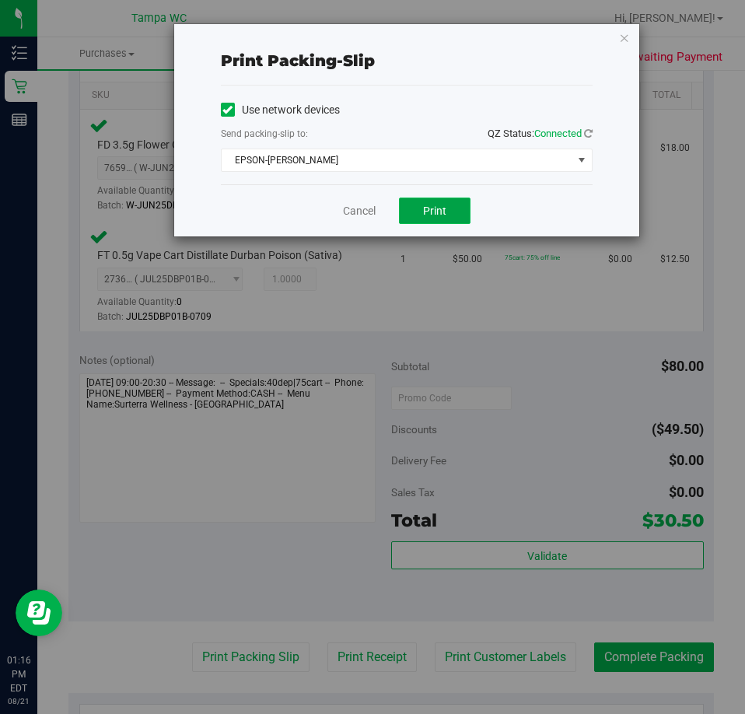
click at [427, 207] on span "Print" at bounding box center [434, 211] width 23 height 12
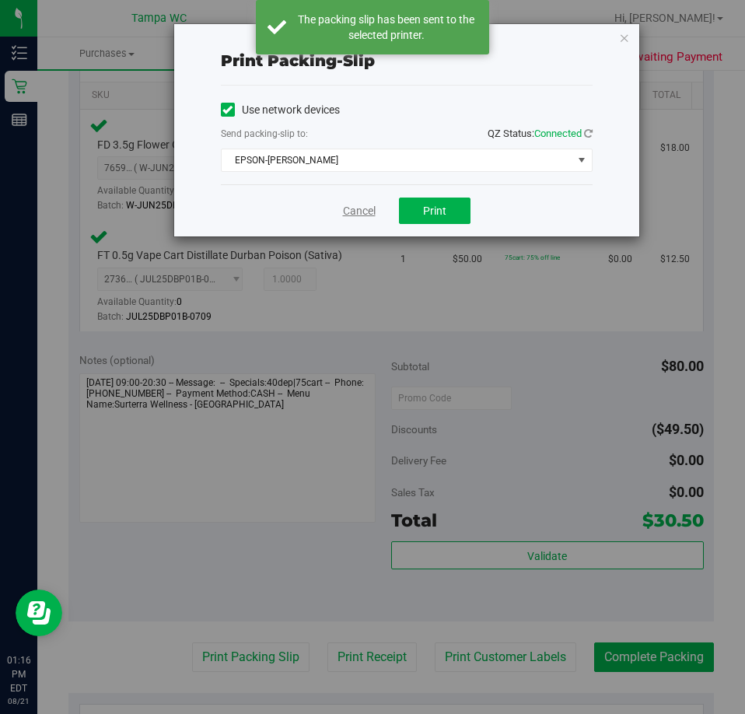
click at [357, 218] on link "Cancel" at bounding box center [359, 211] width 33 height 16
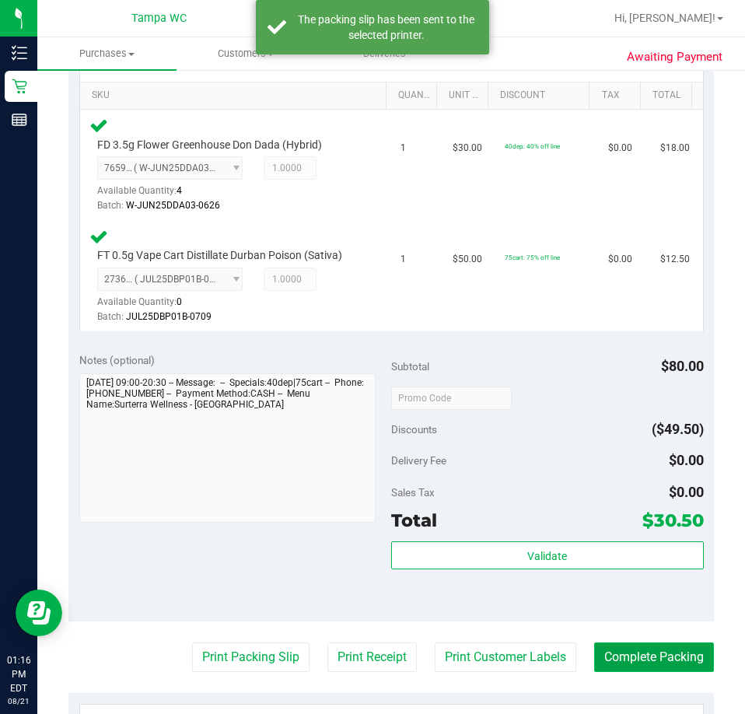
click at [624, 669] on button "Complete Packing" at bounding box center [655, 658] width 120 height 30
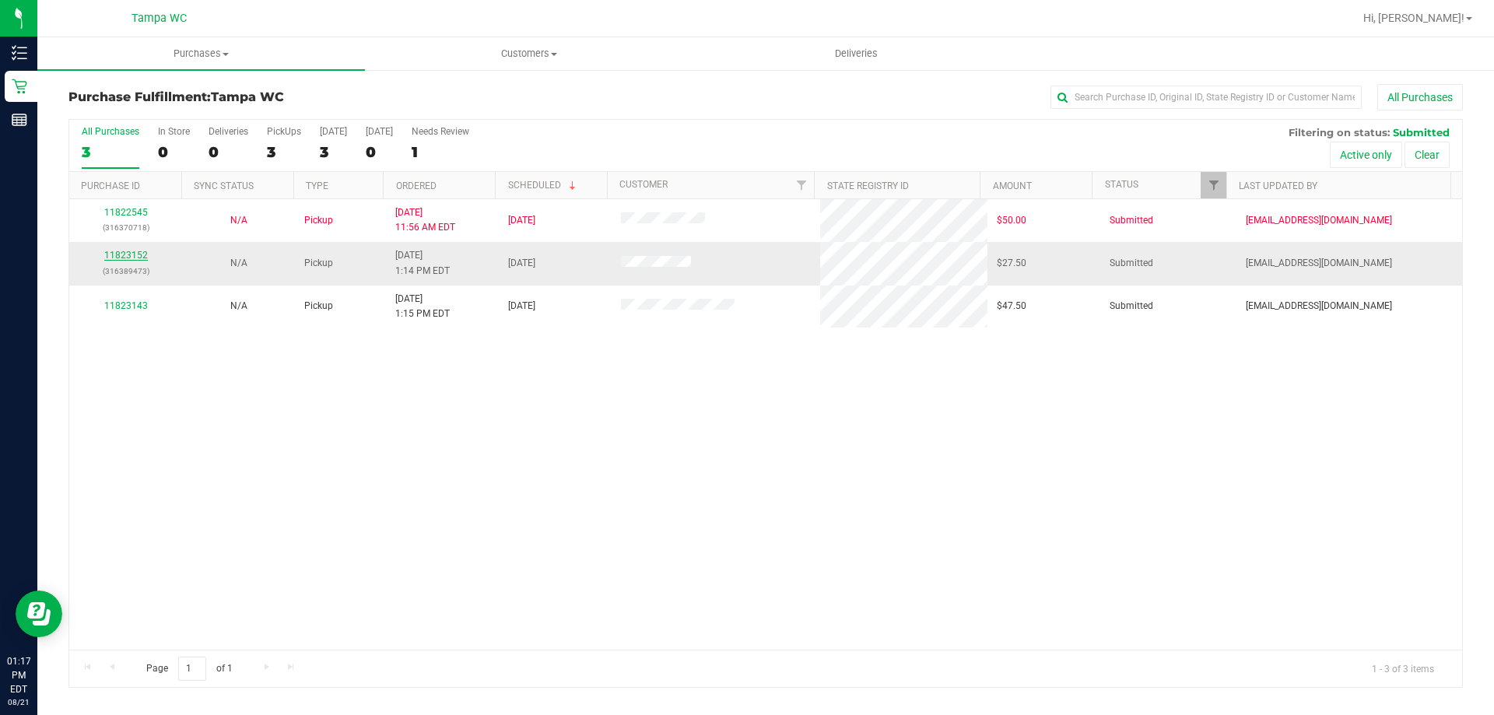
click at [130, 251] on link "11823152" at bounding box center [126, 255] width 44 height 11
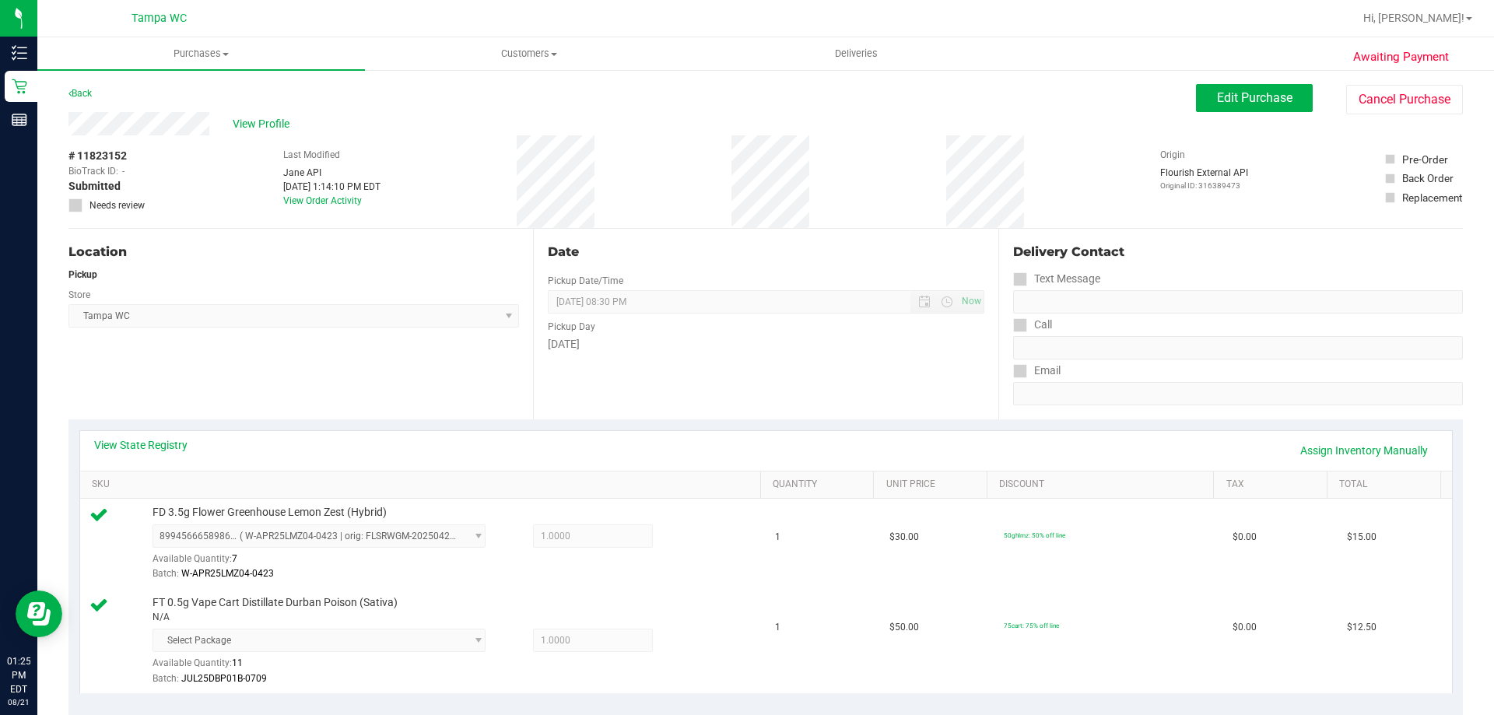
click at [566, 442] on div "View State Registry Assign Inventory Manually" at bounding box center [766, 450] width 1344 height 26
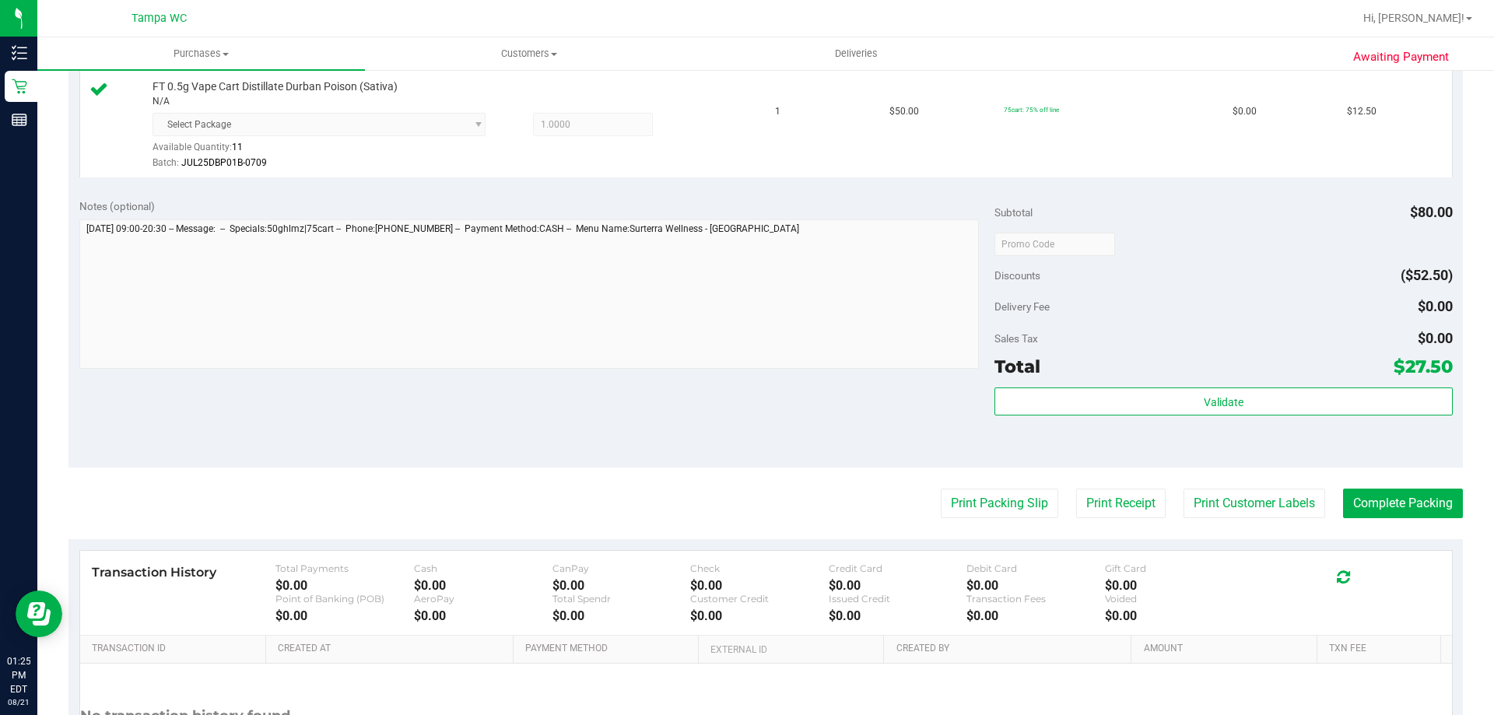
scroll to position [545, 0]
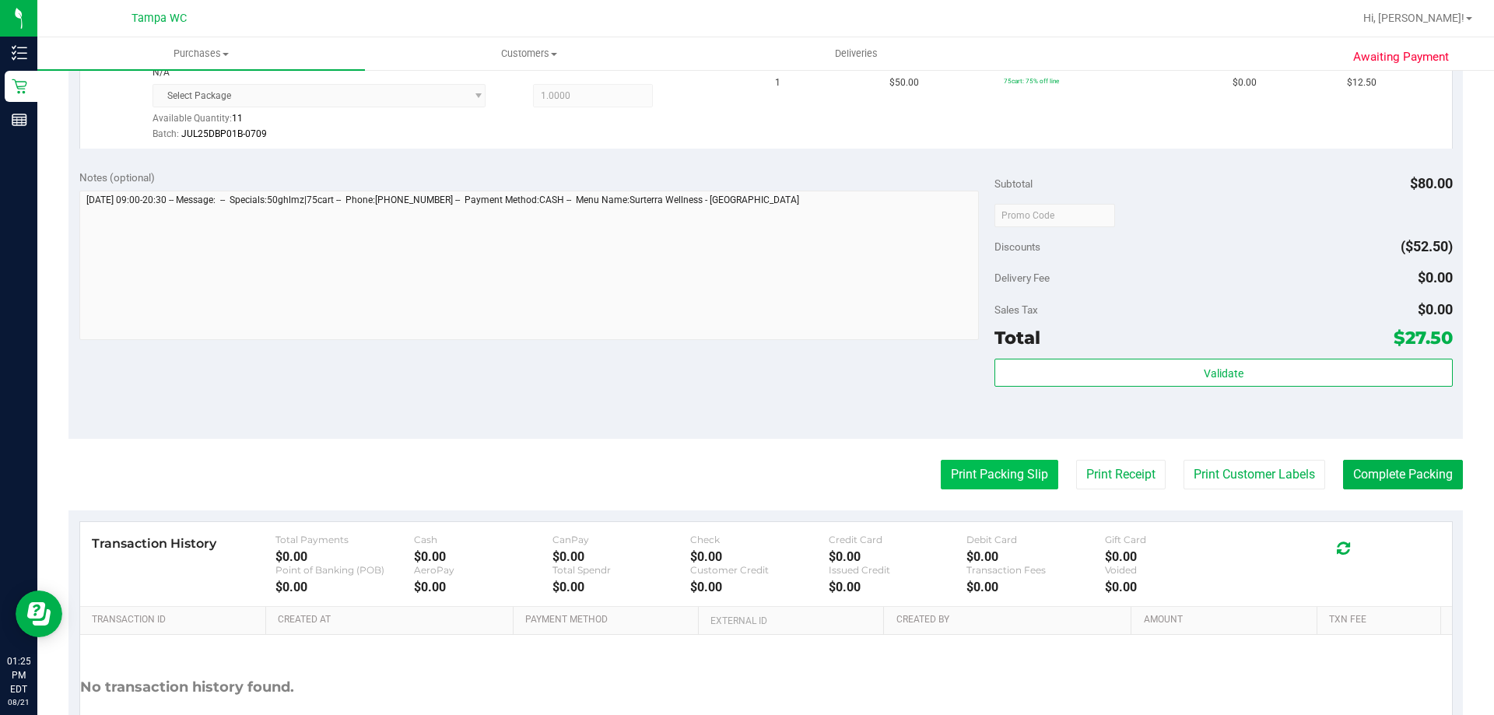
click at [1013, 480] on button "Print Packing Slip" at bounding box center [1000, 475] width 118 height 30
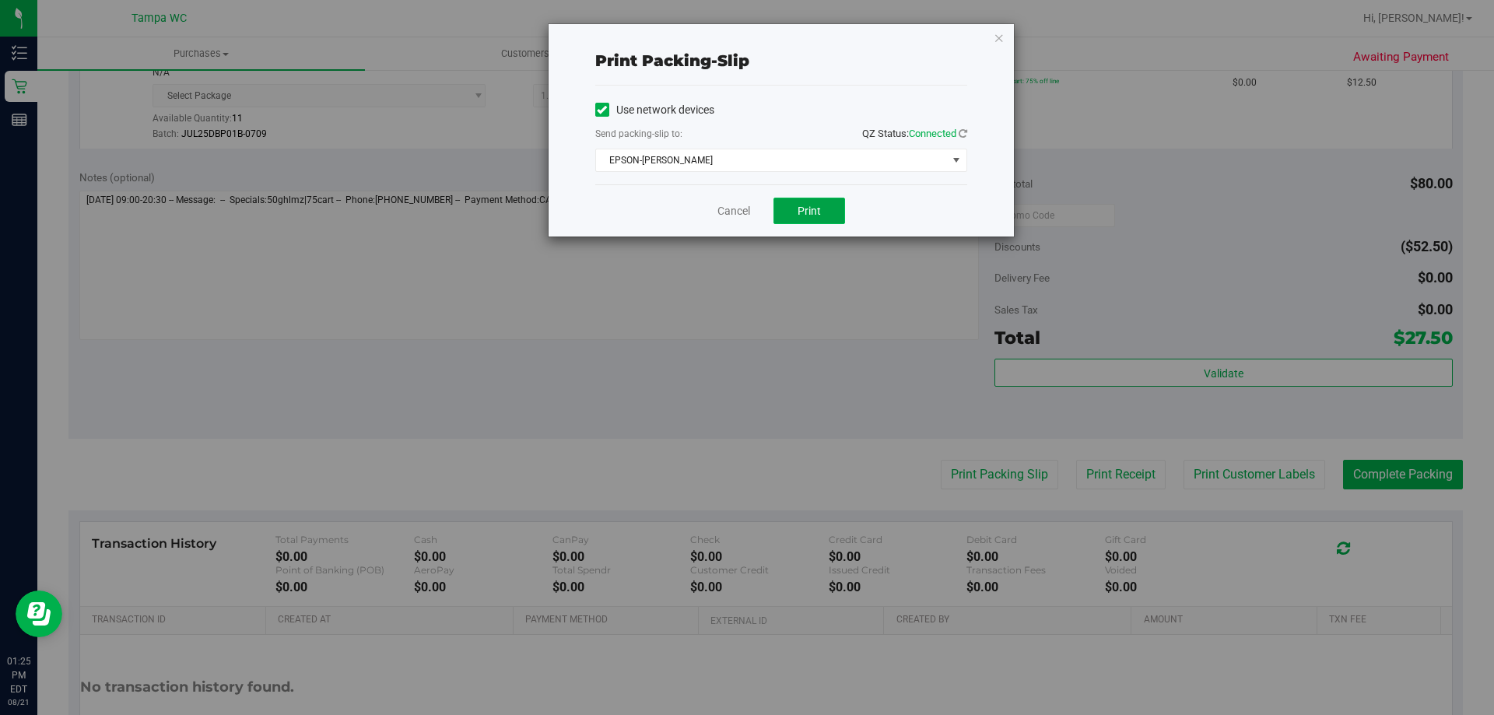
click at [788, 203] on button "Print" at bounding box center [809, 211] width 72 height 26
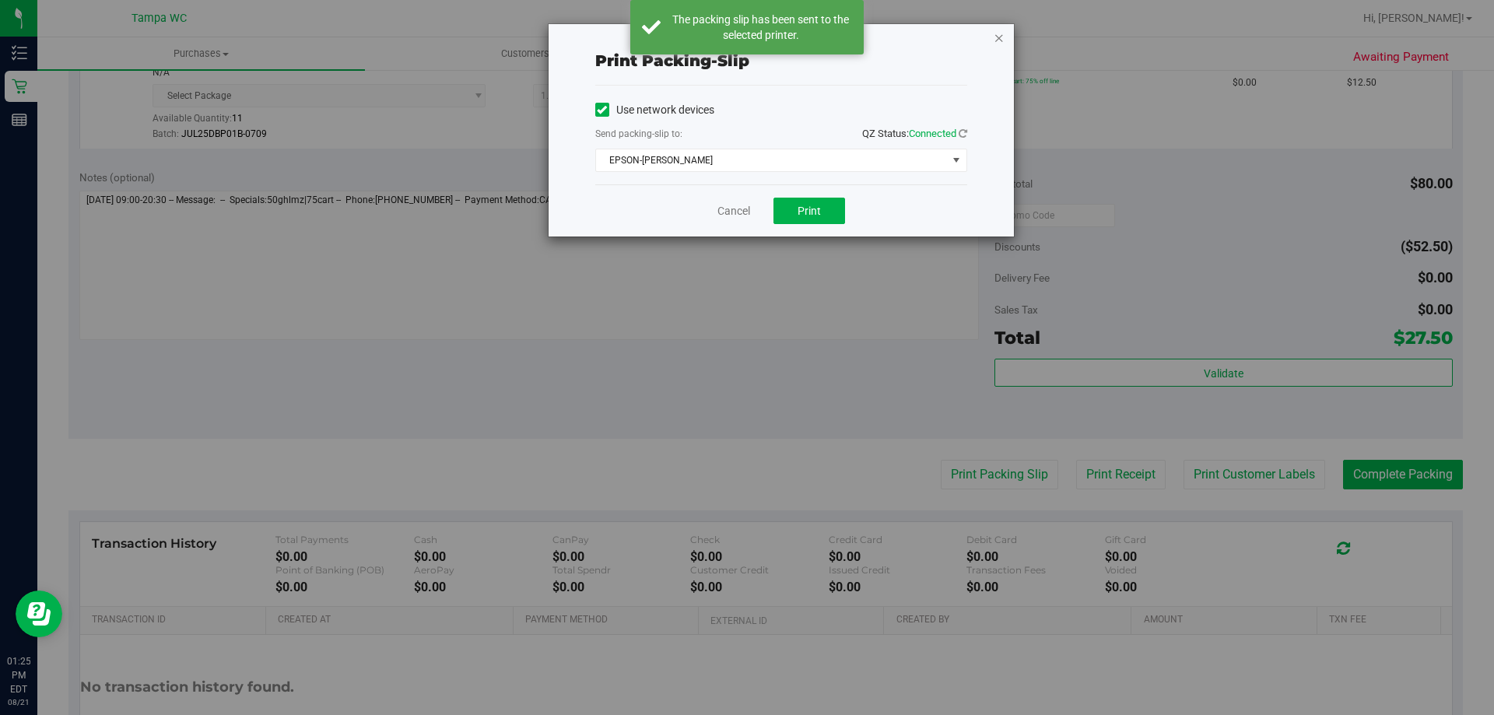
click at [1001, 40] on icon "button" at bounding box center [999, 37] width 11 height 19
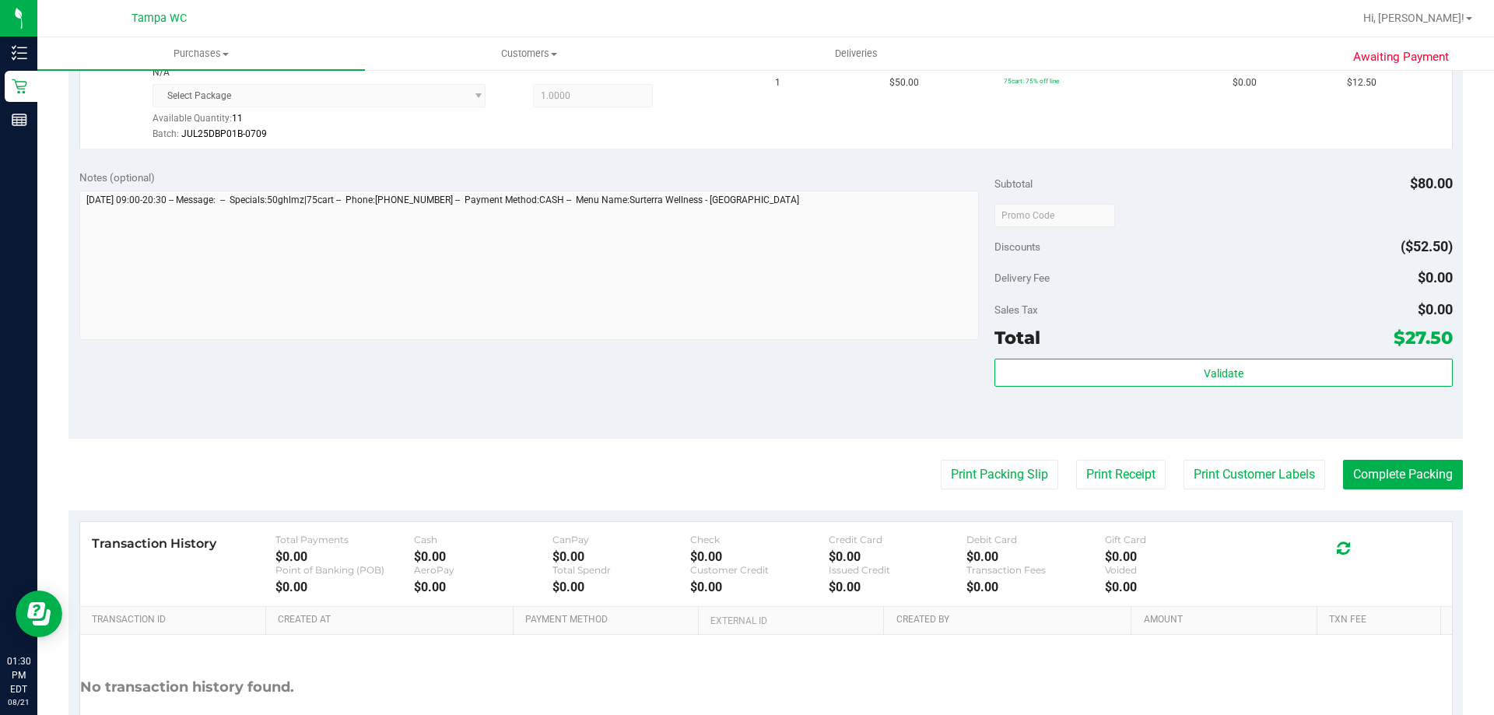
click at [808, 175] on div "Notes (optional)" at bounding box center [537, 178] width 916 height 16
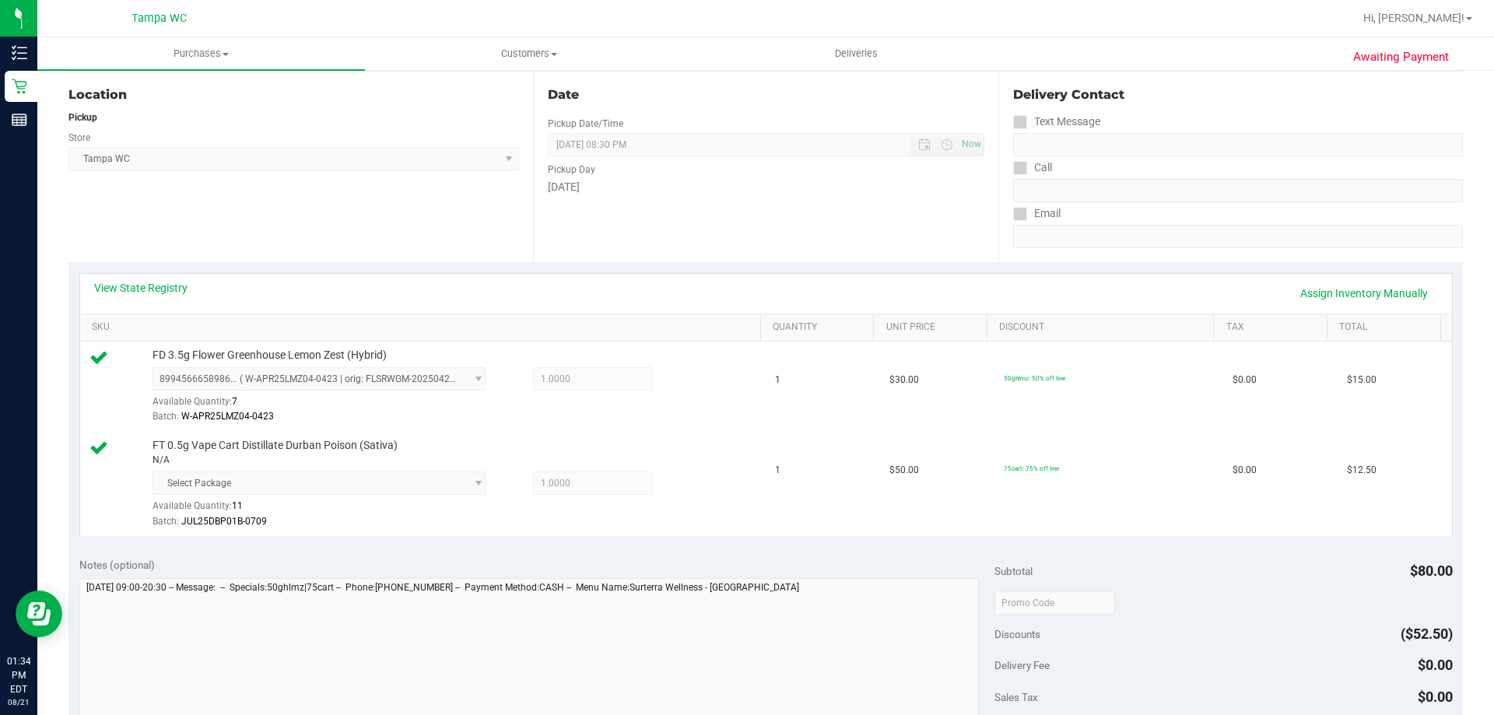
scroll to position [156, 0]
click at [668, 288] on div "View State Registry Assign Inventory Manually" at bounding box center [766, 295] width 1344 height 26
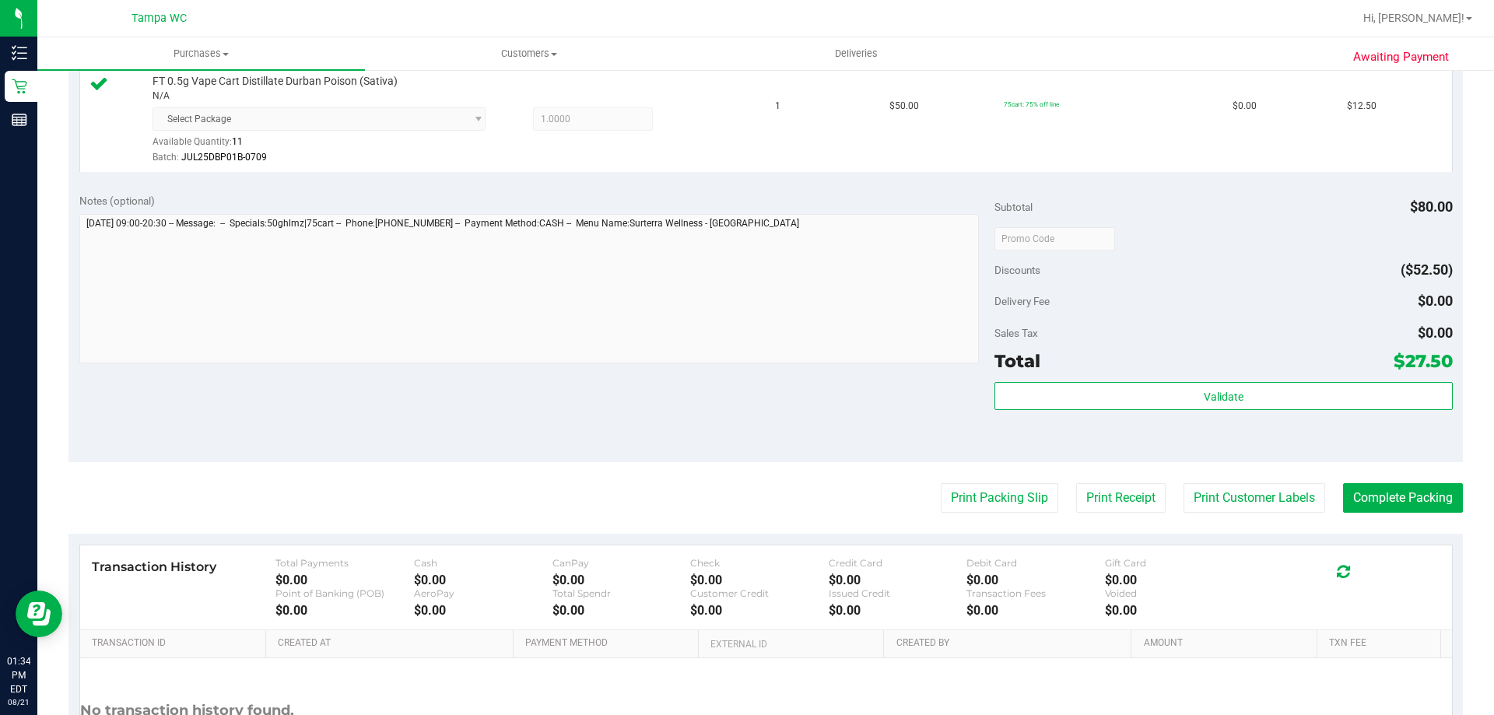
scroll to position [545, 0]
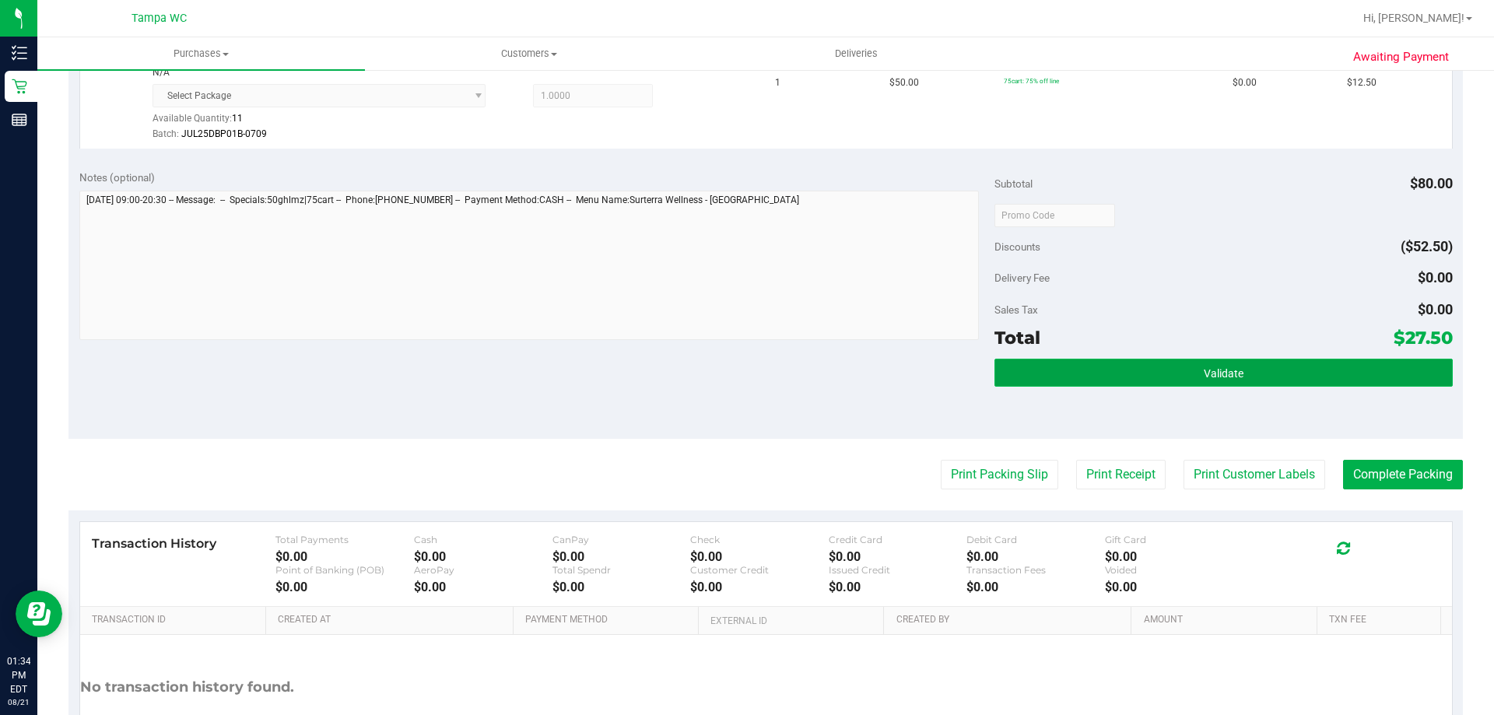
click at [1308, 384] on button "Validate" at bounding box center [1223, 373] width 458 height 28
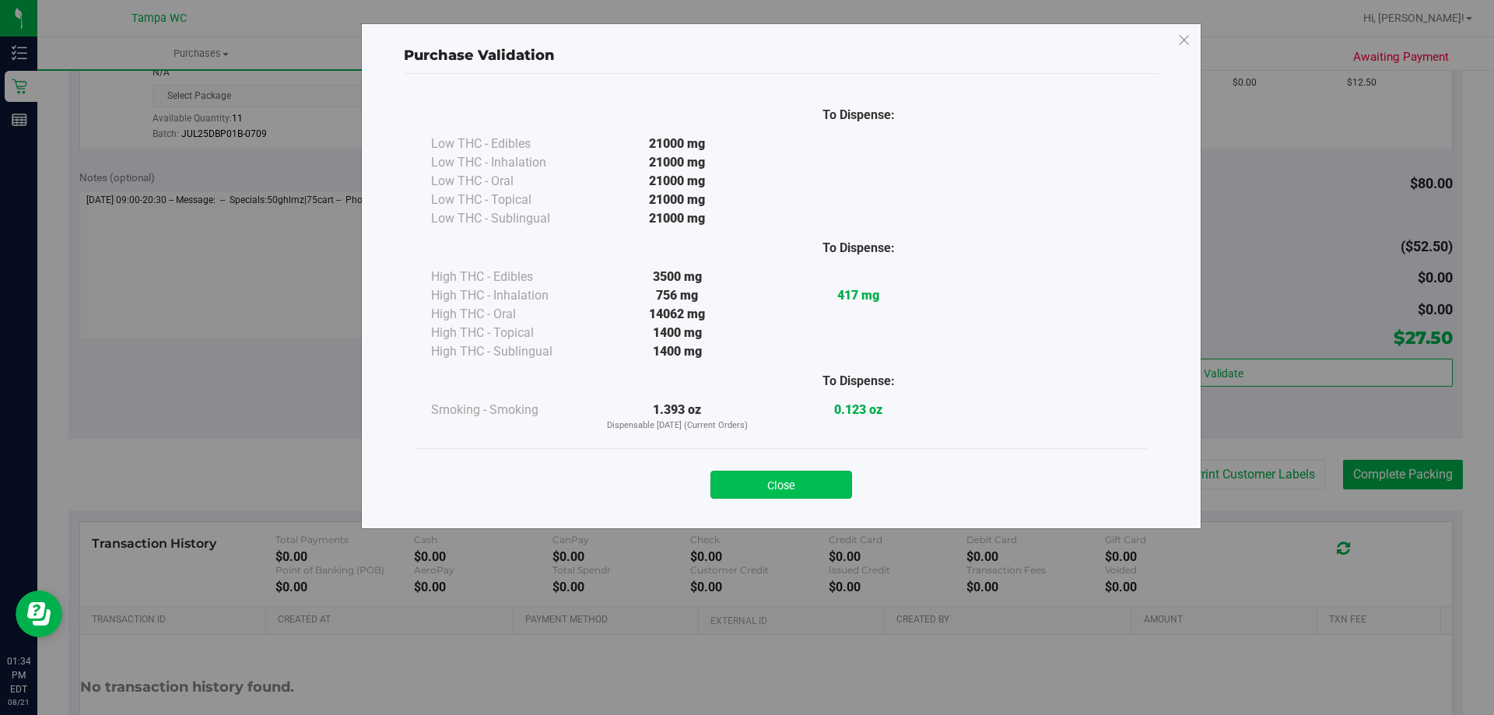
click at [805, 496] on button "Close" at bounding box center [781, 485] width 142 height 28
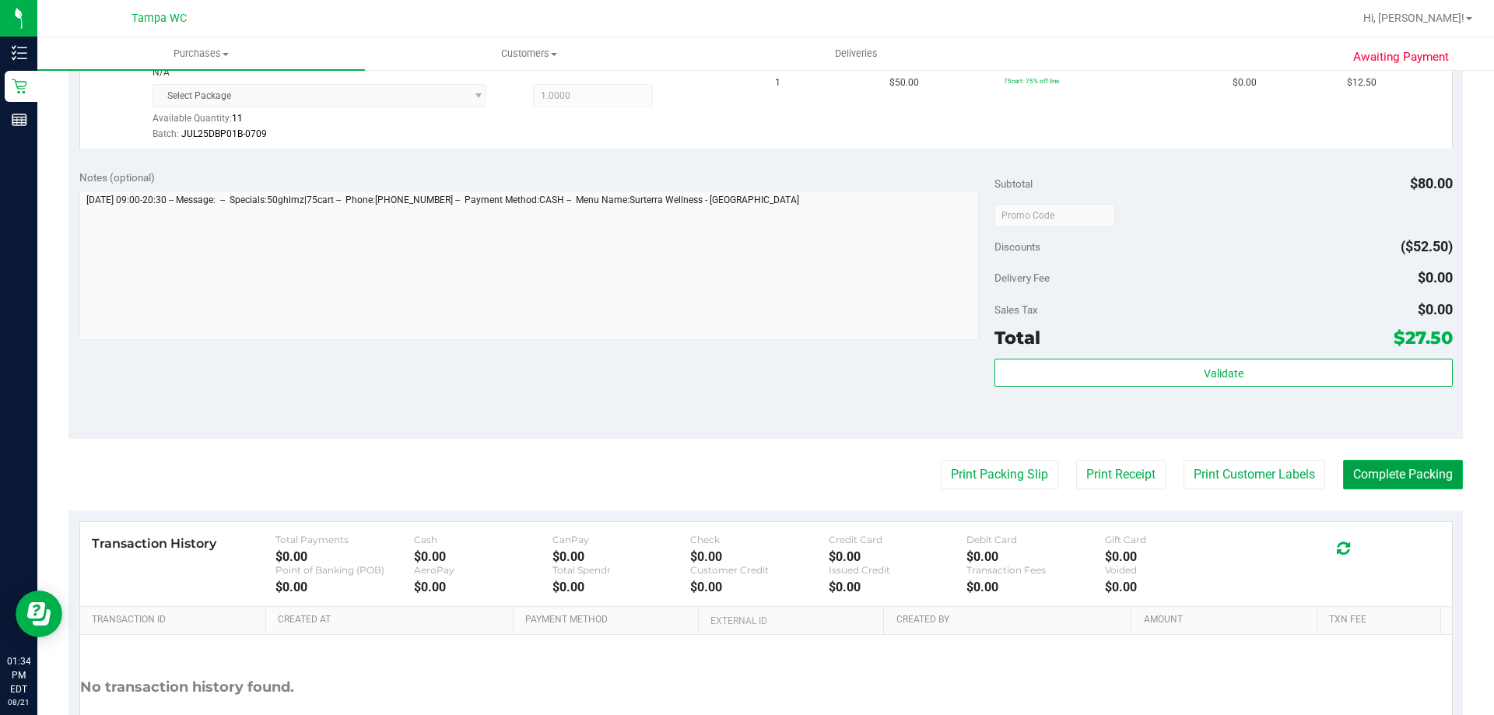
click at [1351, 466] on button "Complete Packing" at bounding box center [1403, 475] width 120 height 30
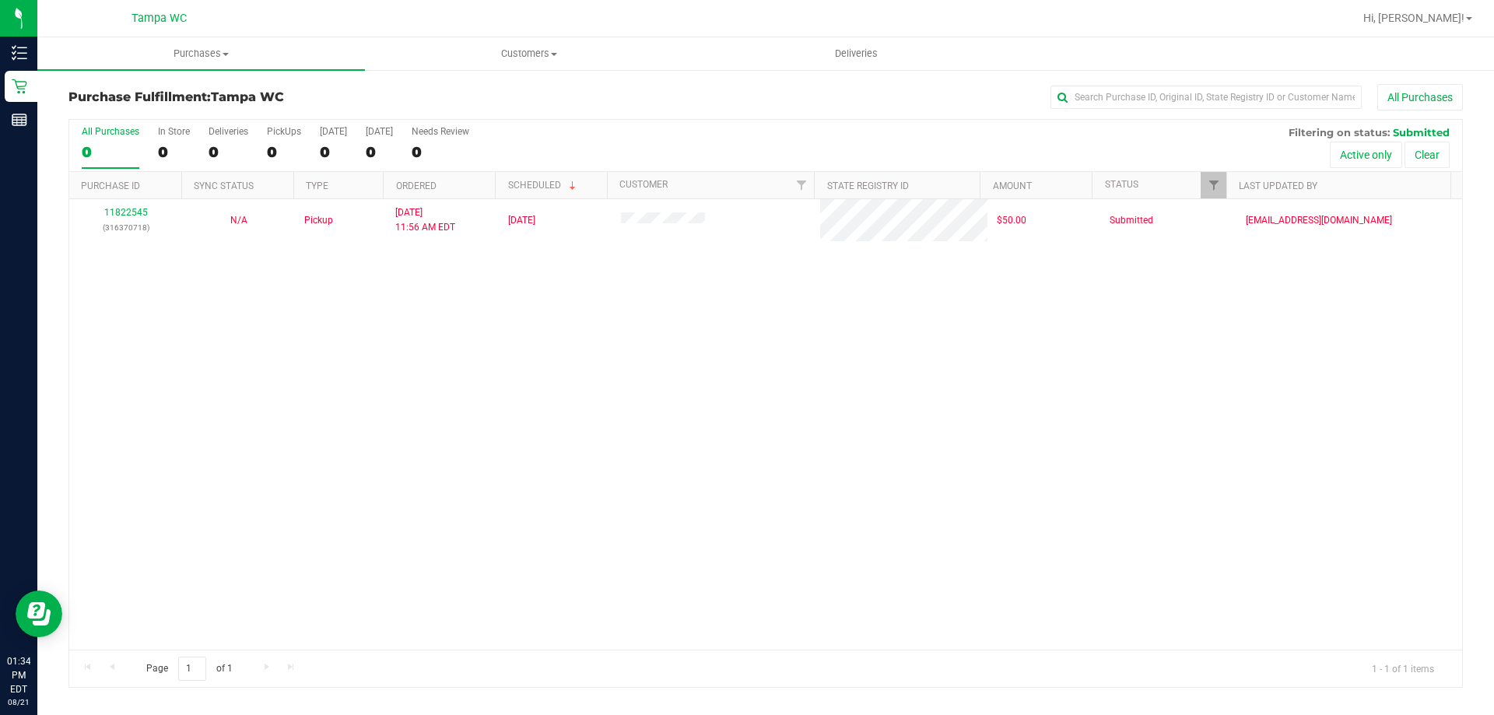
click at [396, 288] on div "11822545 (316370718) N/A Pickup 8/21/2025 11:56 AM EDT 8/21/2025 $50.00 Submitt…" at bounding box center [765, 424] width 1393 height 451
click at [419, 279] on div "11822545 (316370718) N/A Pickup 8/21/2025 11:56 AM EDT 8/21/2025 $50.00 Submitt…" at bounding box center [765, 424] width 1393 height 451
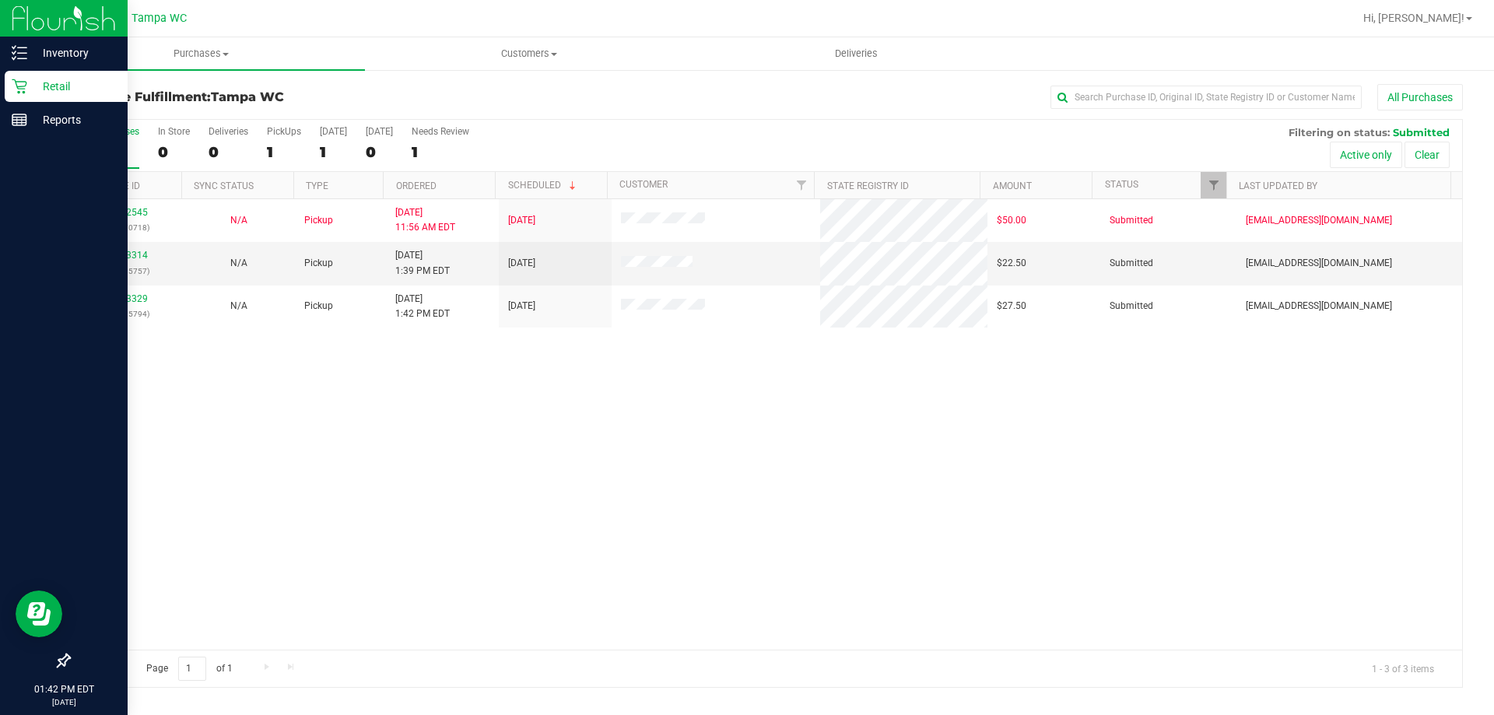
click at [57, 37] on div at bounding box center [64, 18] width 128 height 37
click at [56, 47] on p "Inventory" at bounding box center [73, 53] width 93 height 19
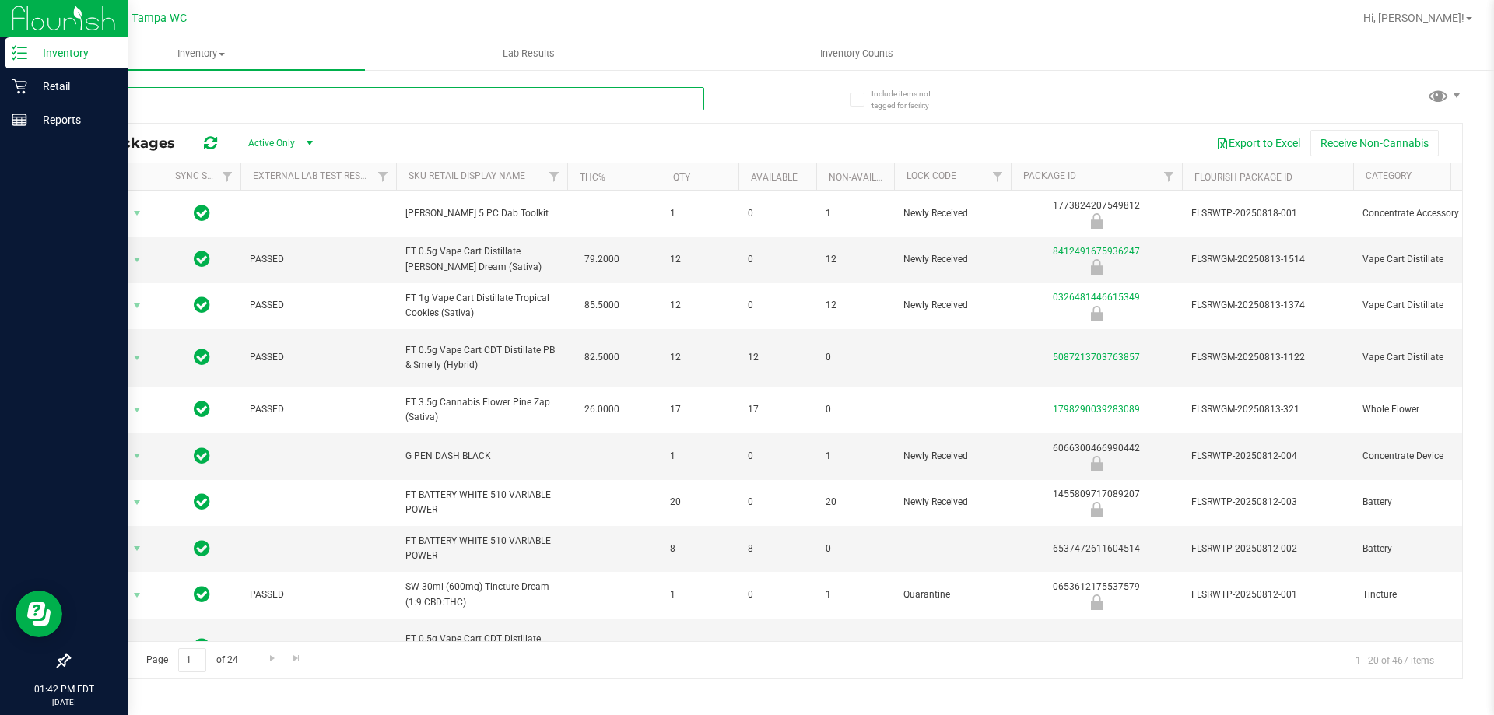
click at [548, 99] on input "text" at bounding box center [386, 98] width 636 height 23
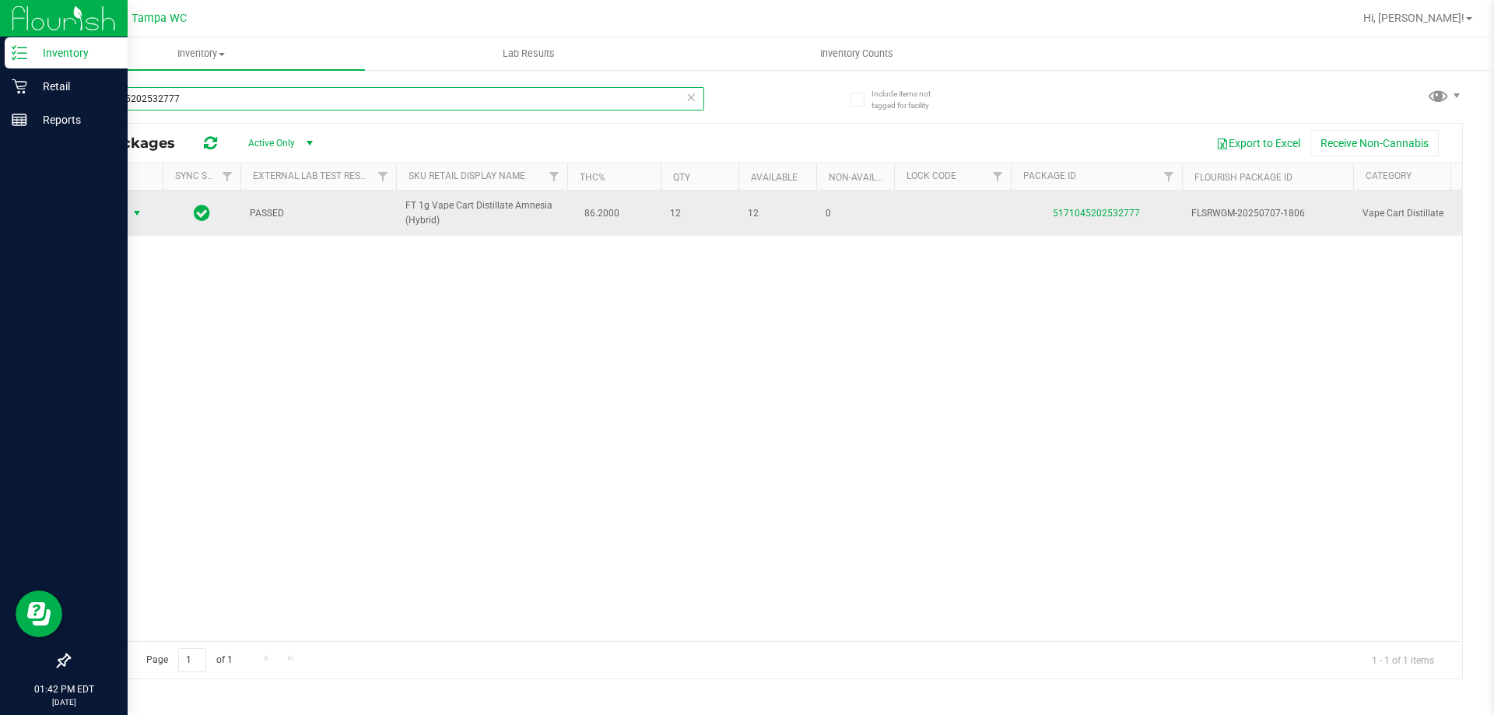
type input "5171045202532777"
click at [133, 217] on span "select" at bounding box center [137, 213] width 12 height 12
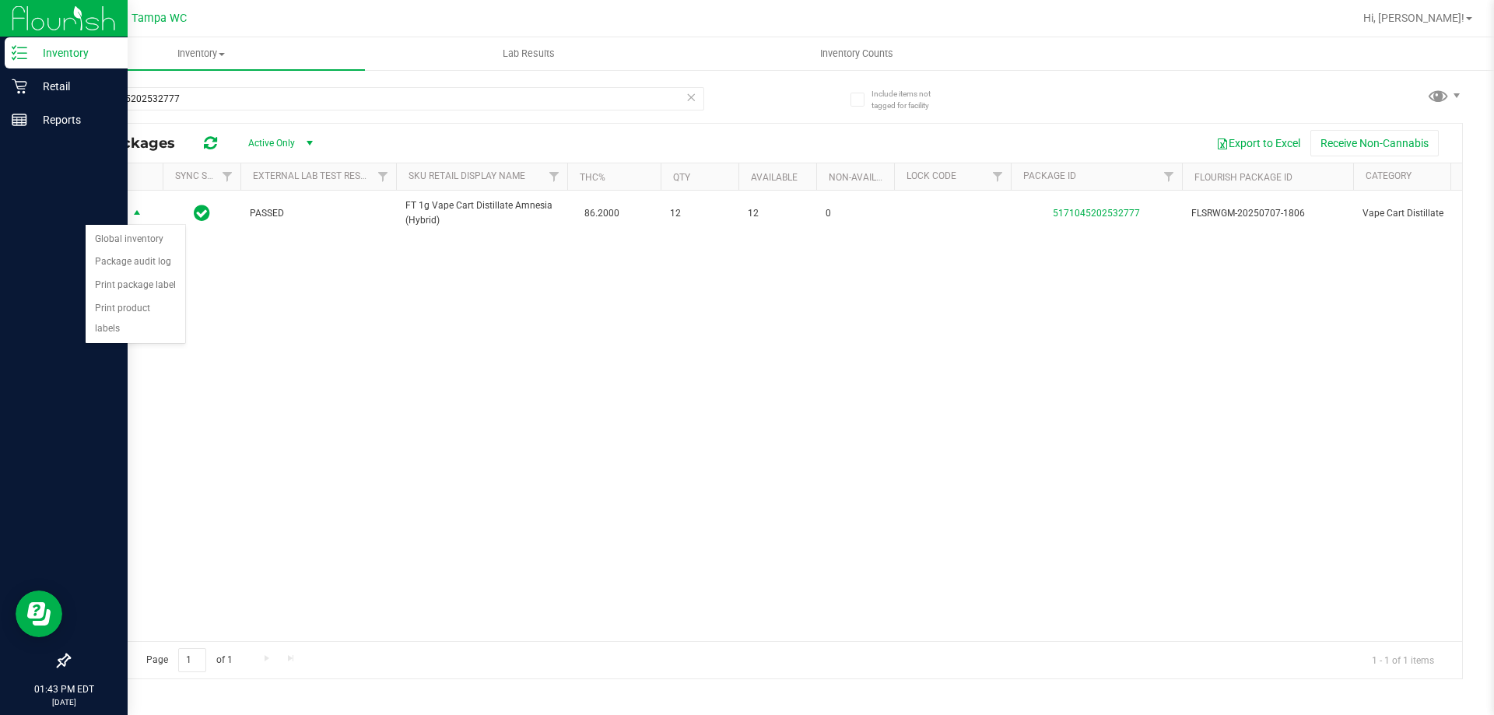
click at [331, 427] on div "Action Action Global inventory Package audit log Print package label Print prod…" at bounding box center [765, 416] width 1393 height 451
click at [16, 86] on icon at bounding box center [20, 87] width 16 height 16
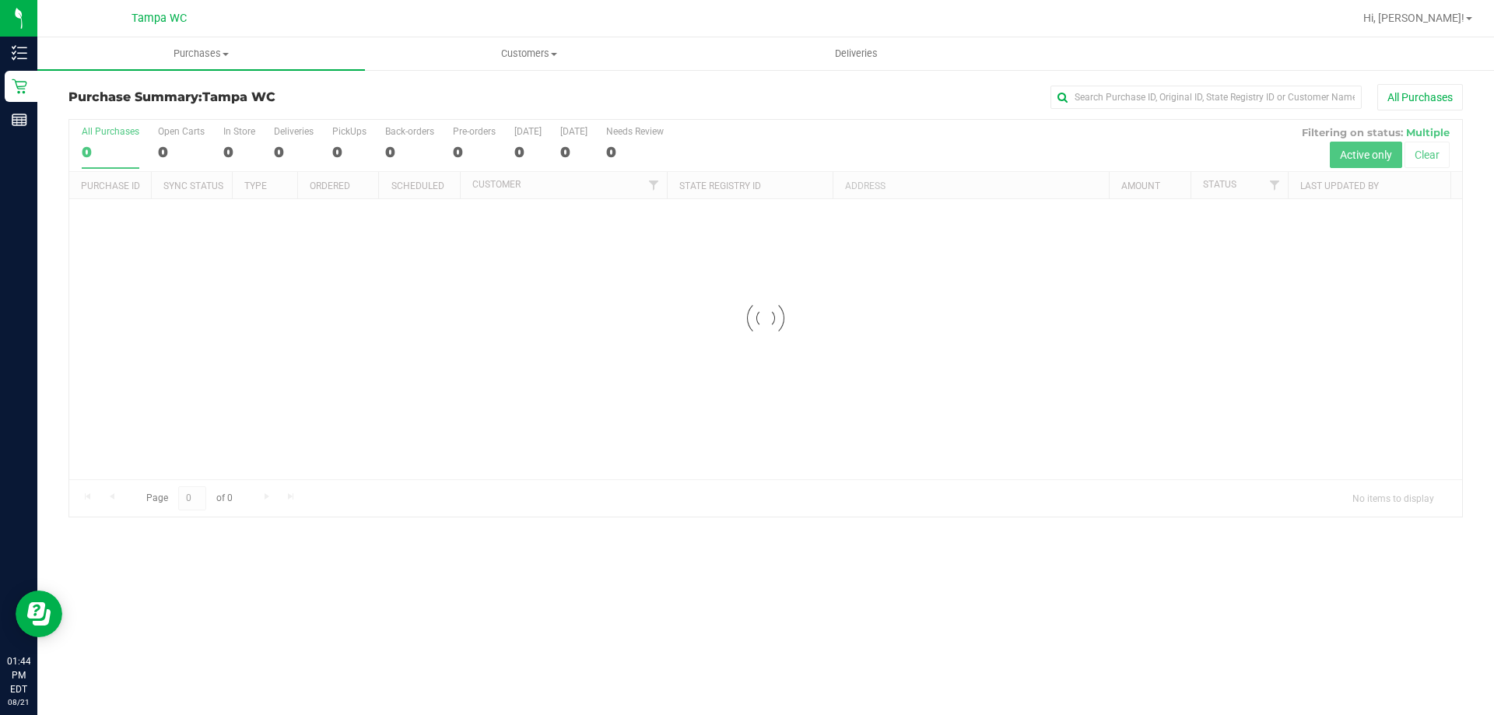
click at [329, 100] on h3 "Purchase Summary: Tampa WC" at bounding box center [300, 97] width 465 height 14
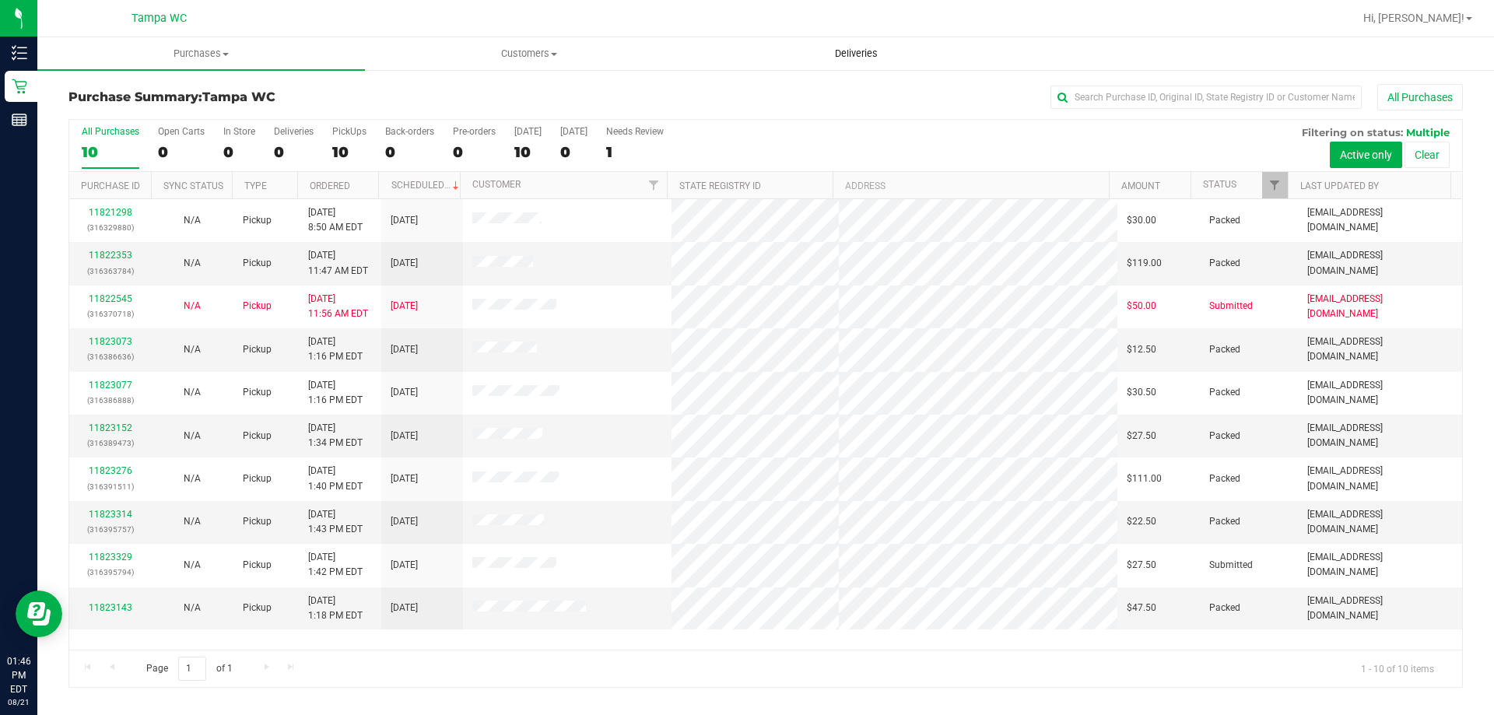
click at [754, 65] on uib-tab-heading "Deliveries" at bounding box center [856, 53] width 326 height 31
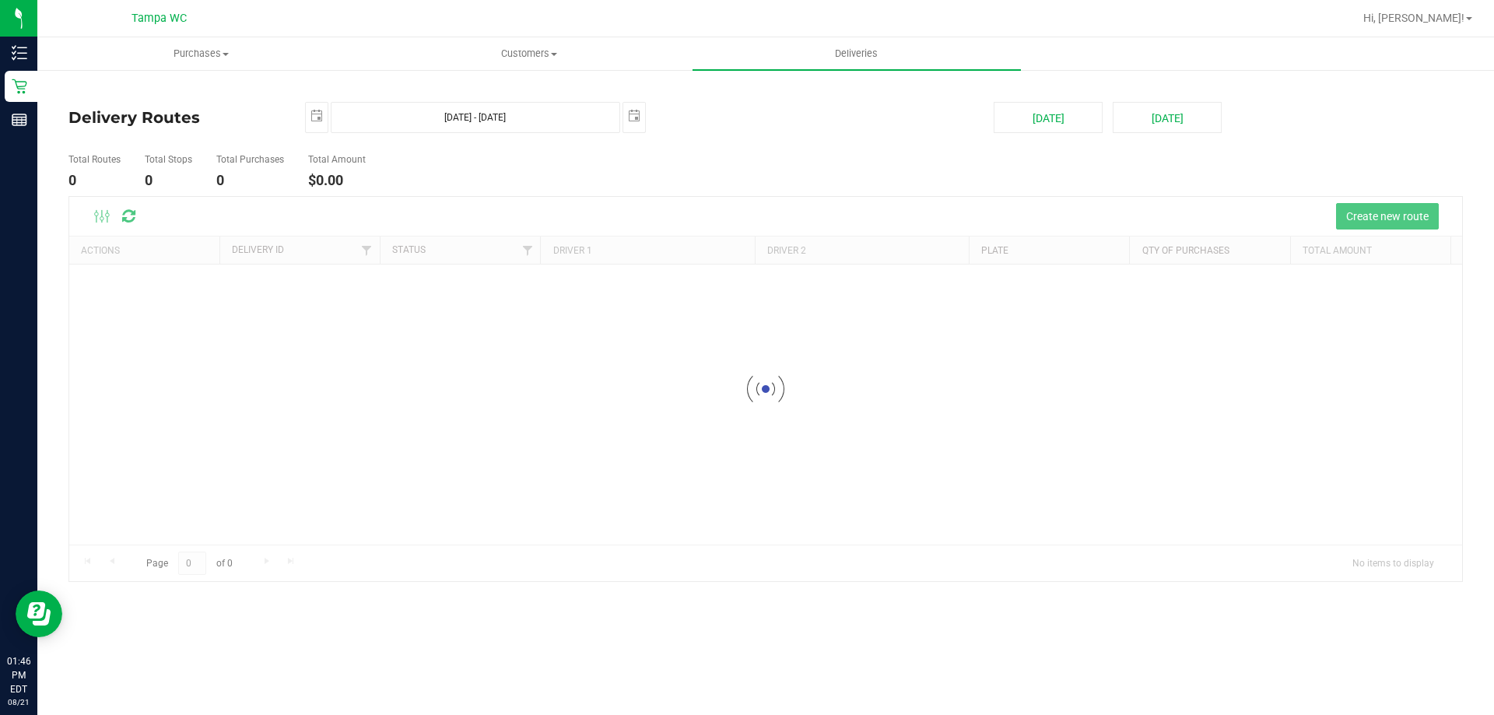
click at [727, 89] on div "Delivery Routes 2025-08-21 Aug 21, 2025 - Aug 21, 2025 2025-08-21 Today Tomorro…" at bounding box center [765, 333] width 1394 height 498
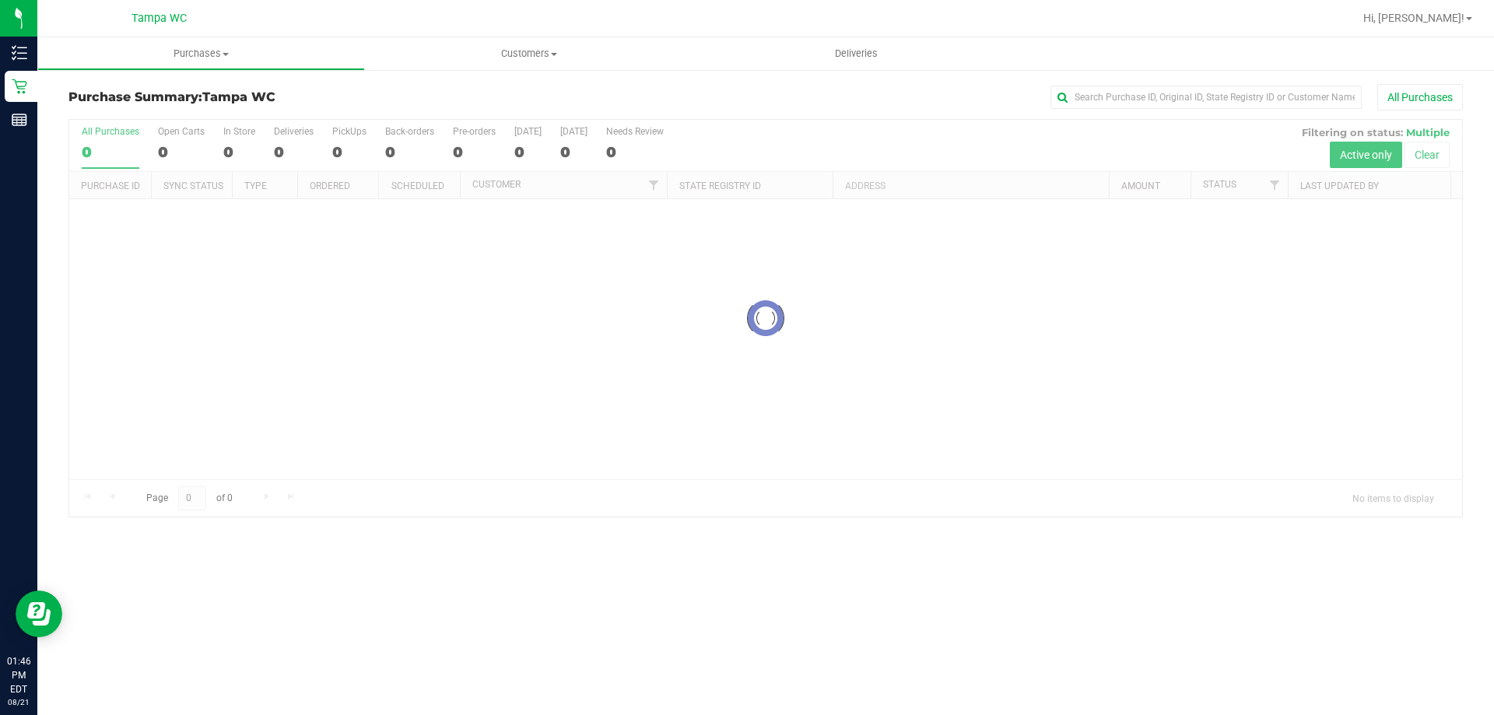
click at [689, 99] on div "All Purchases" at bounding box center [998, 97] width 930 height 26
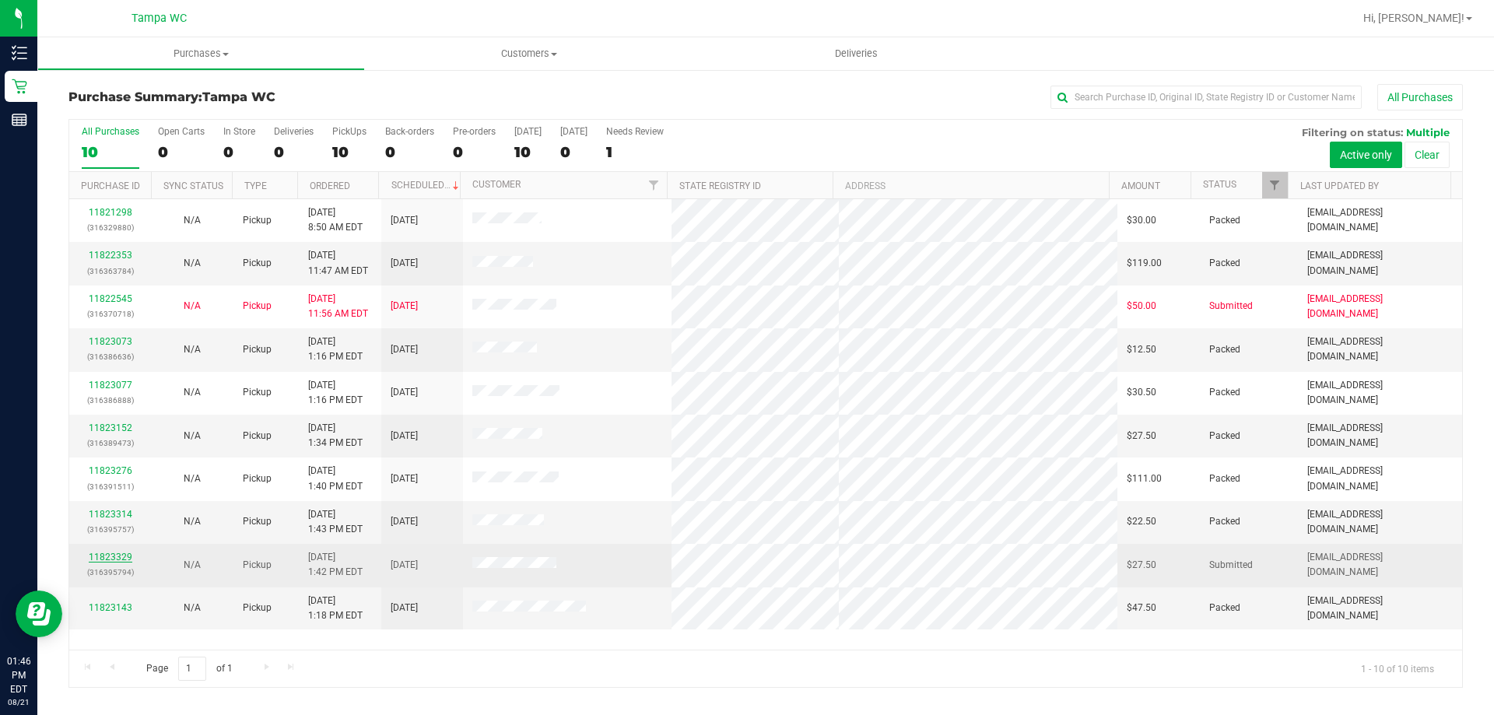
click at [117, 556] on link "11823329" at bounding box center [111, 557] width 44 height 11
